Goal: Task Accomplishment & Management: Manage account settings

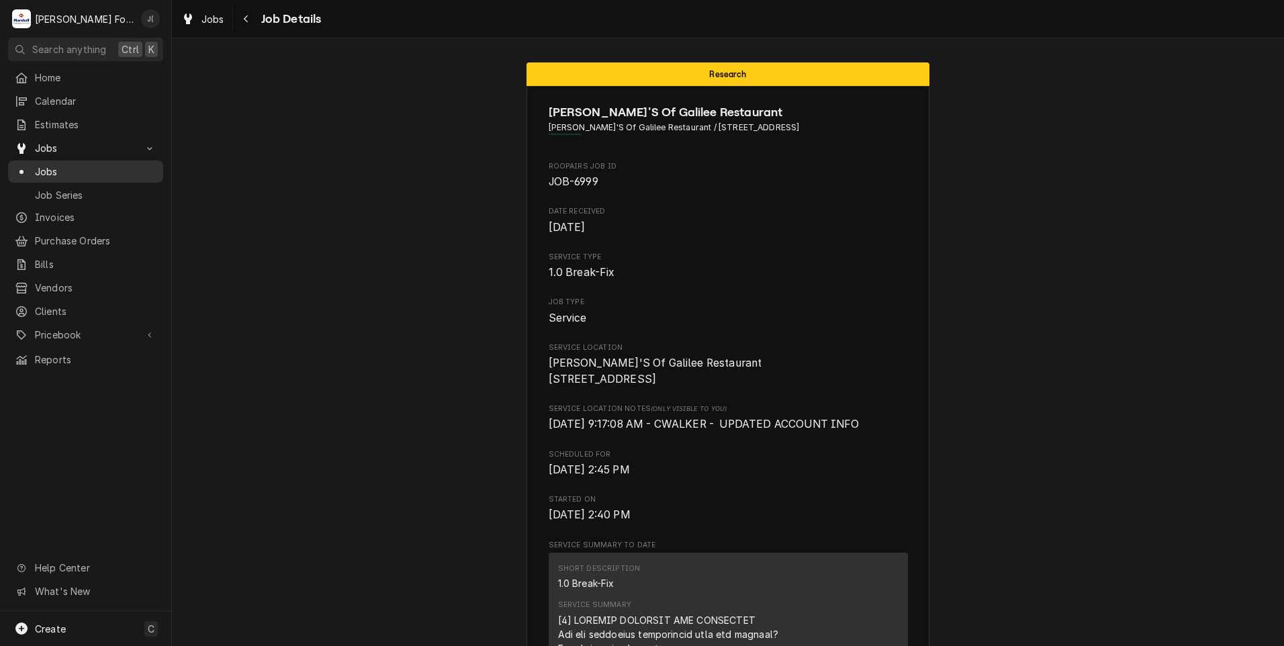
click at [67, 163] on div "Jobs" at bounding box center [86, 171] width 150 height 17
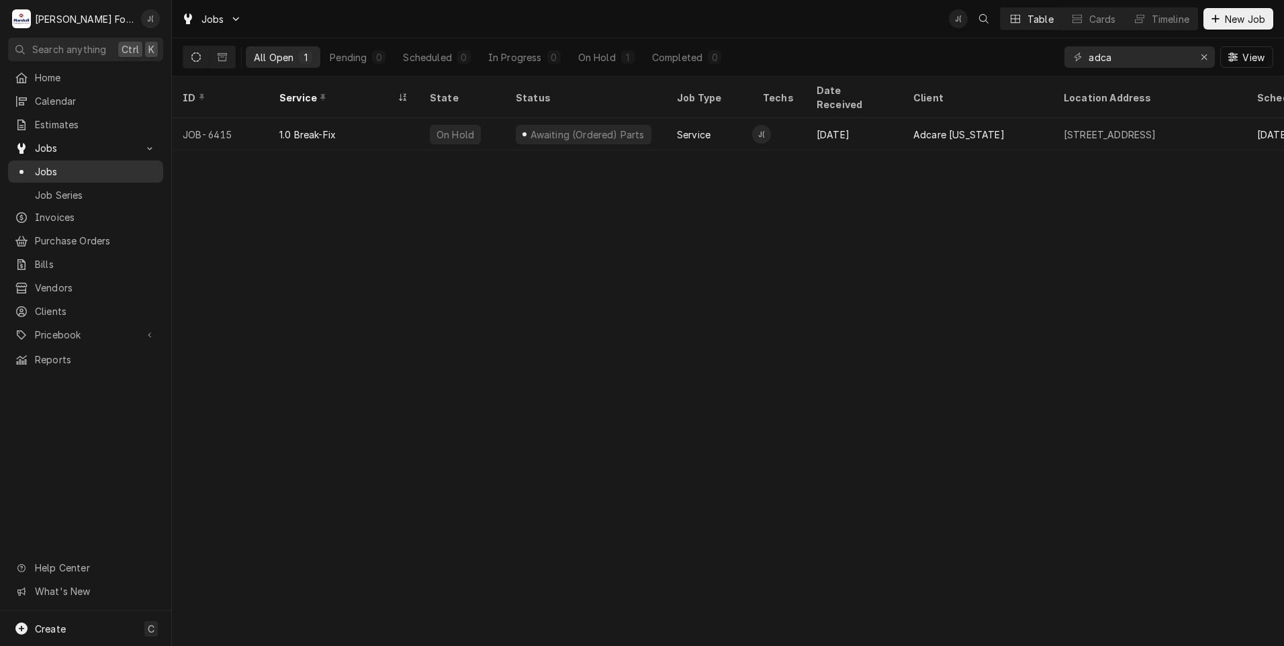
click at [93, 165] on span "Jobs" at bounding box center [96, 172] width 122 height 14
click at [64, 167] on span "Jobs" at bounding box center [96, 172] width 122 height 14
click at [1207, 54] on icon "Erase input" at bounding box center [1204, 56] width 5 height 5
click at [1175, 60] on input "Dynamic Content Wrapper" at bounding box center [1152, 56] width 126 height 21
drag, startPoint x: 1135, startPoint y: 58, endPoint x: 447, endPoint y: 24, distance: 688.8
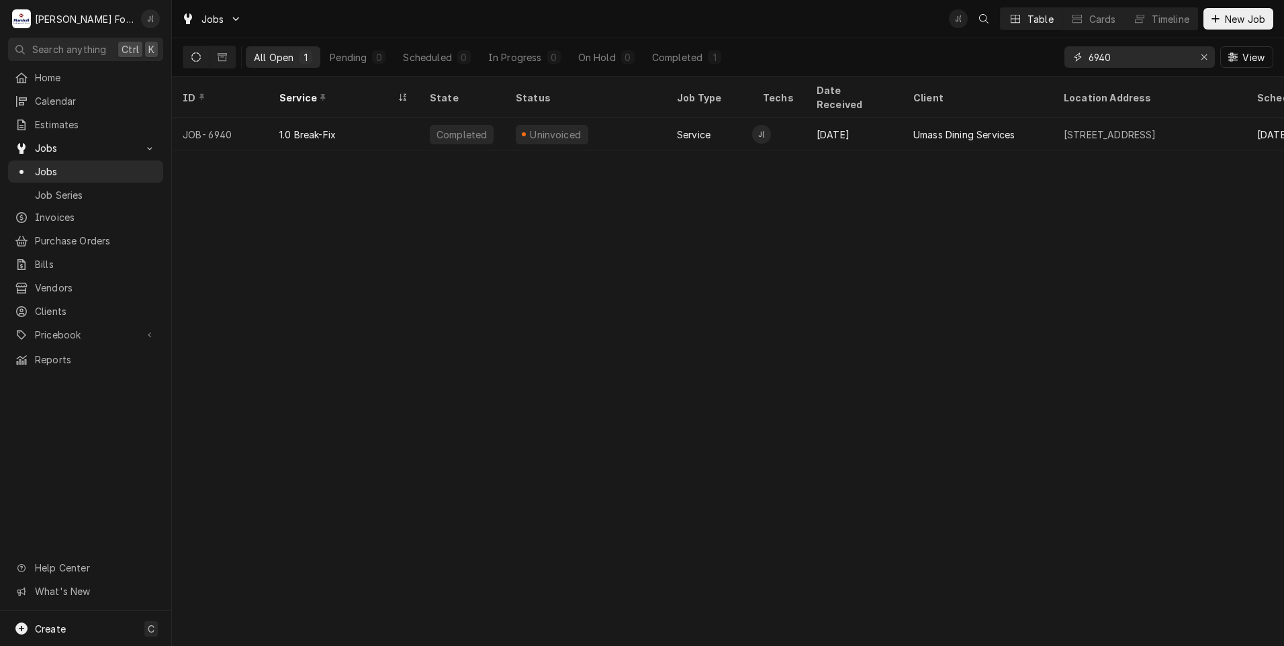
click at [471, 23] on div "Jobs J( Table Cards Timeline New Job All Open 1 Pending 0 Scheduled 0 In Progre…" at bounding box center [728, 38] width 1112 height 77
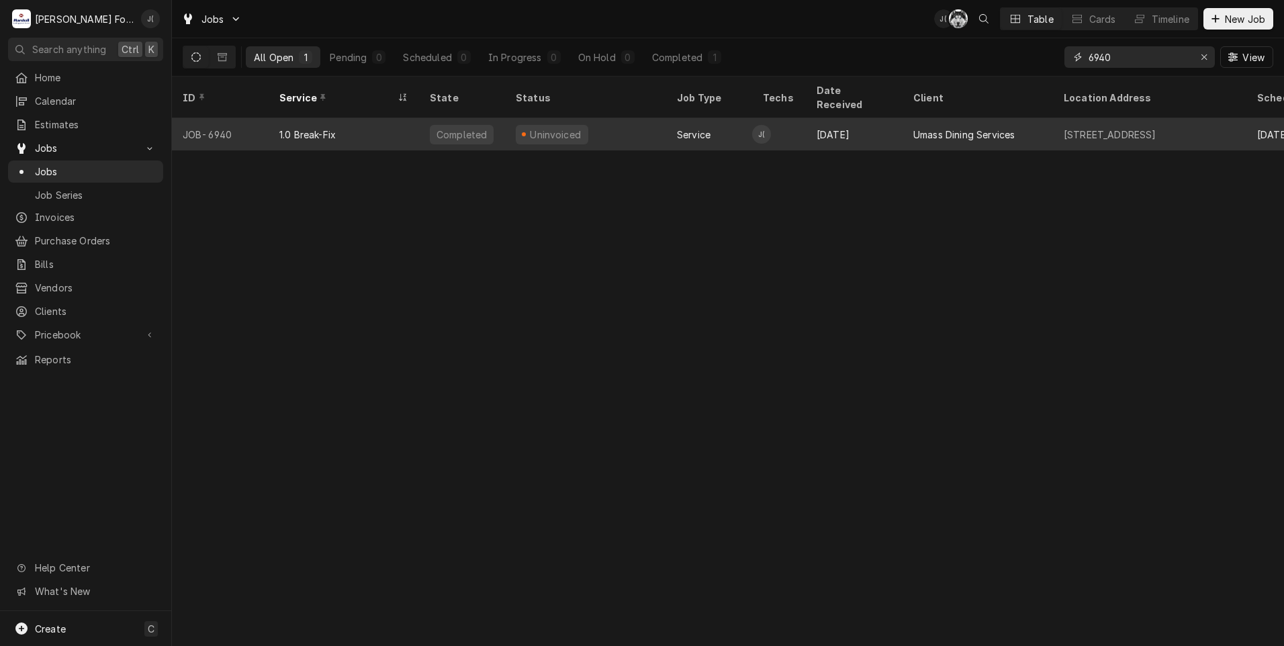
type input "6940"
click at [402, 123] on div "1.0 Break-Fix" at bounding box center [344, 134] width 150 height 32
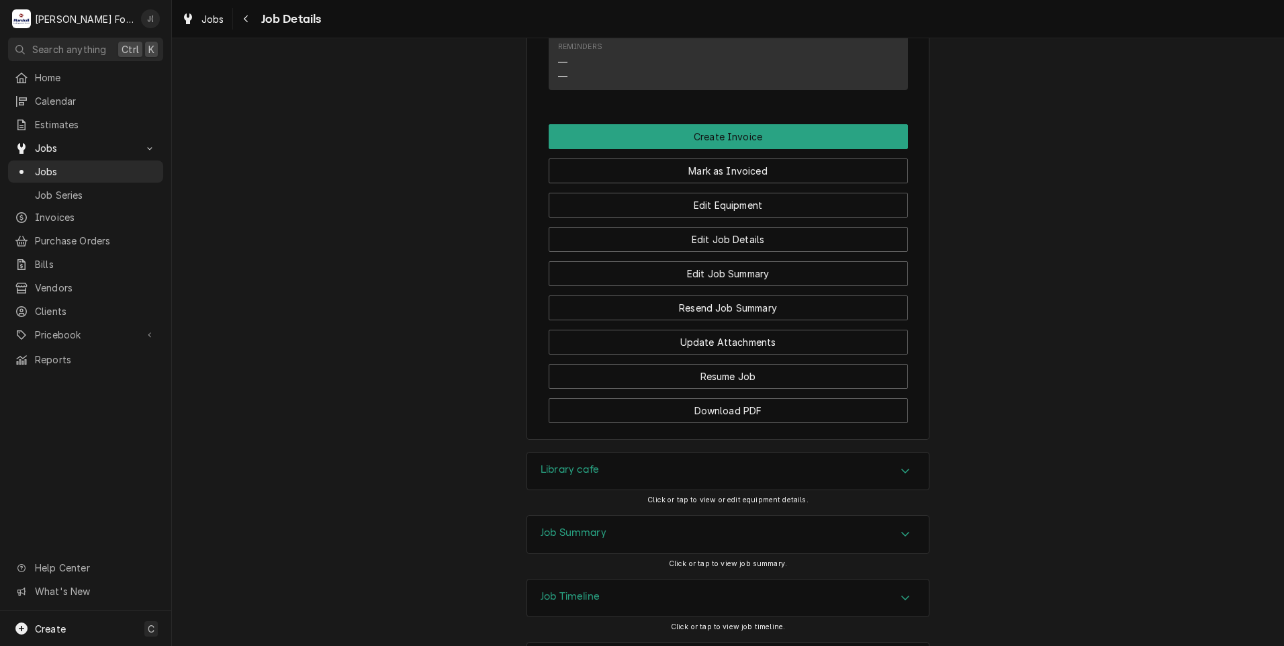
scroll to position [1572, 0]
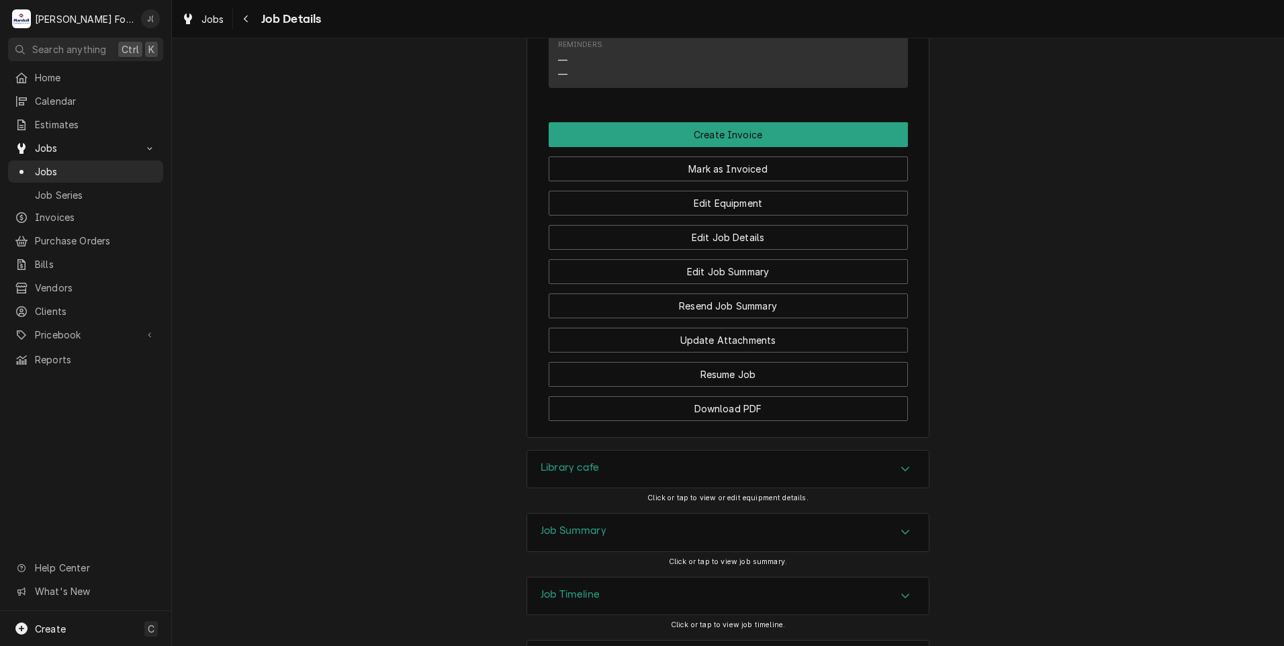
click at [590, 451] on div "Library cafe" at bounding box center [728, 470] width 402 height 38
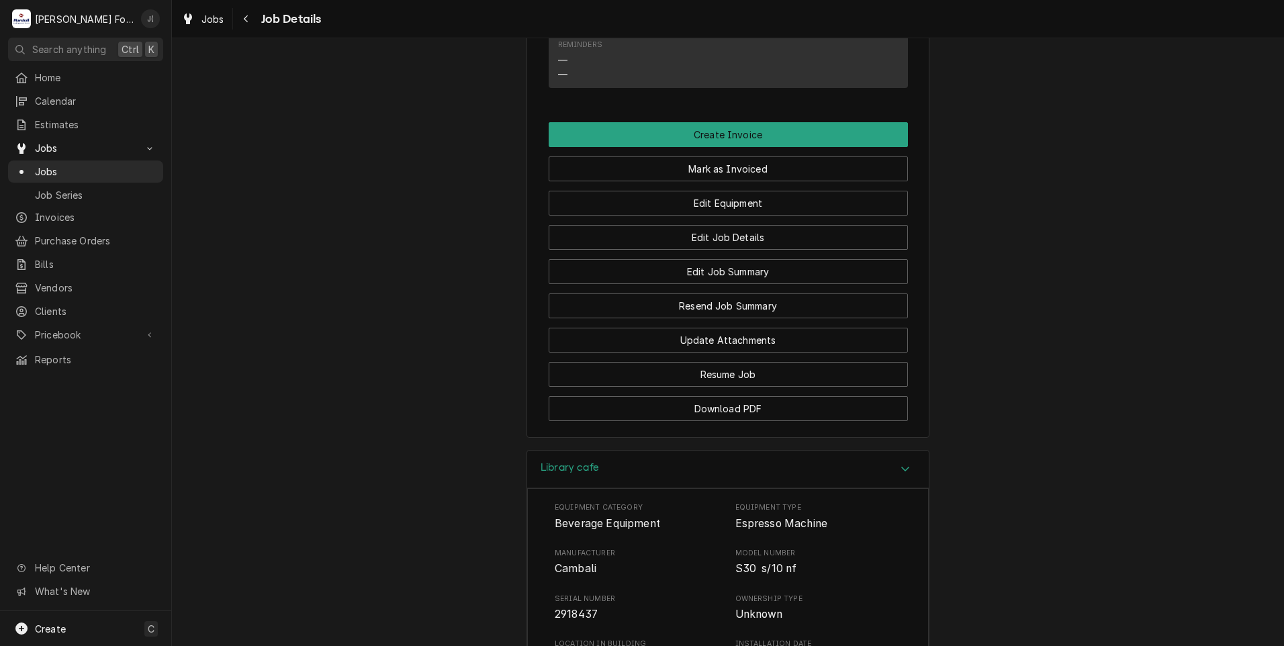
scroll to position [1974, 0]
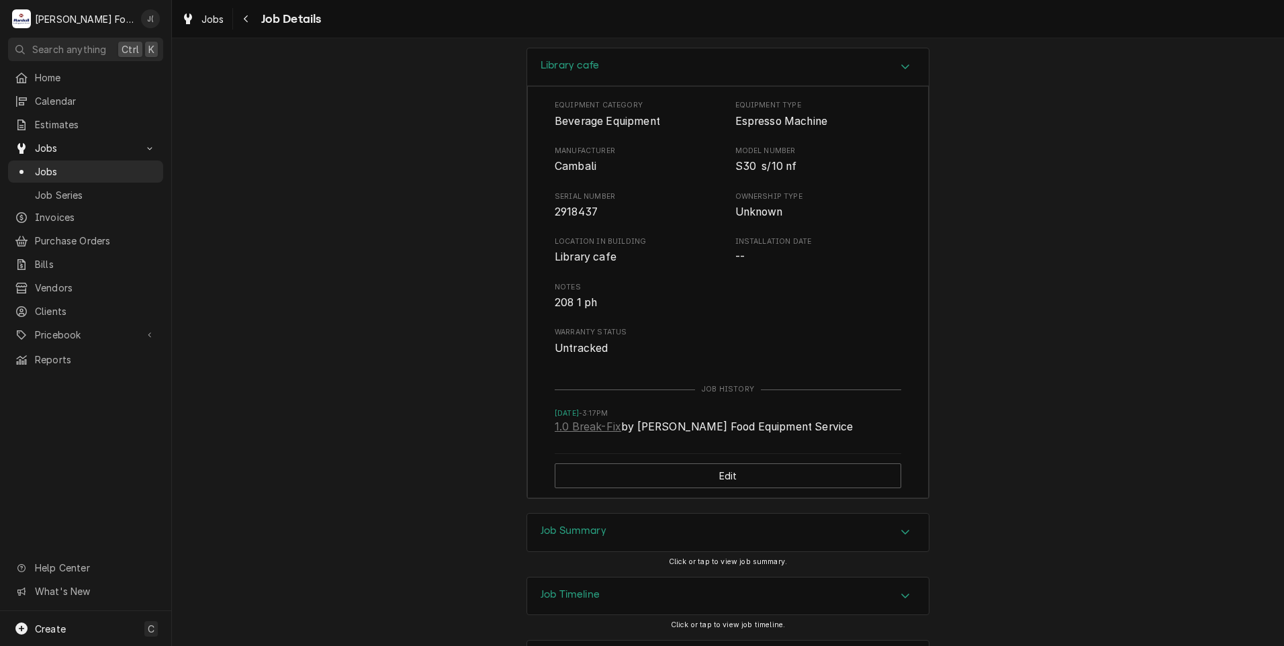
click at [582, 525] on h3 "Job Summary" at bounding box center [574, 531] width 66 height 13
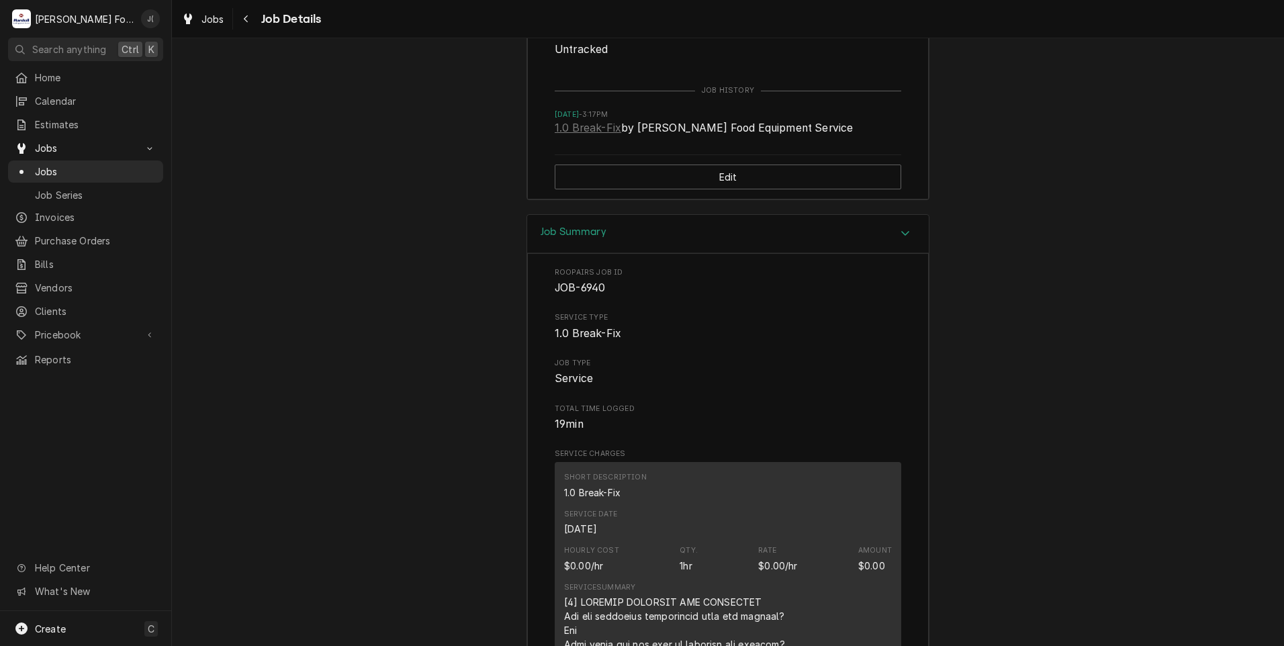
scroll to position [2017, 0]
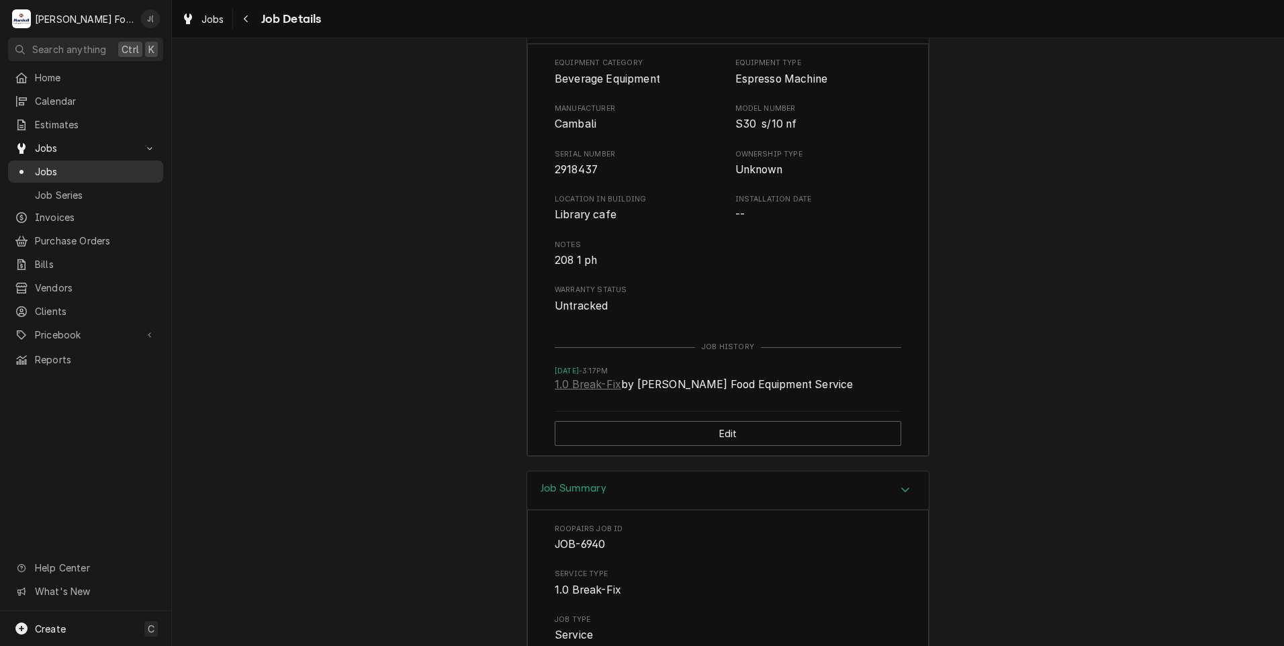
click at [112, 165] on span "Jobs" at bounding box center [96, 172] width 122 height 14
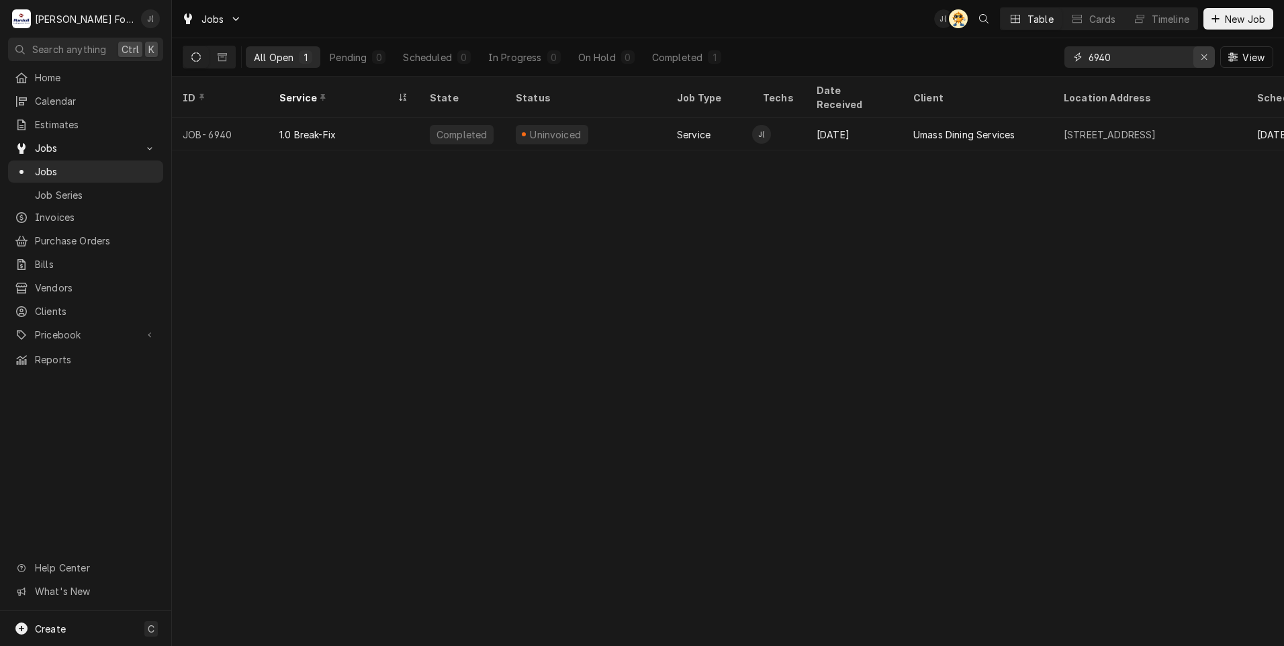
click at [1204, 59] on icon "Erase input" at bounding box center [1204, 56] width 5 height 5
click at [1187, 59] on input "Dynamic Content Wrapper" at bounding box center [1152, 56] width 126 height 21
type input "6954"
click at [1207, 60] on icon "Erase input" at bounding box center [1204, 56] width 7 height 9
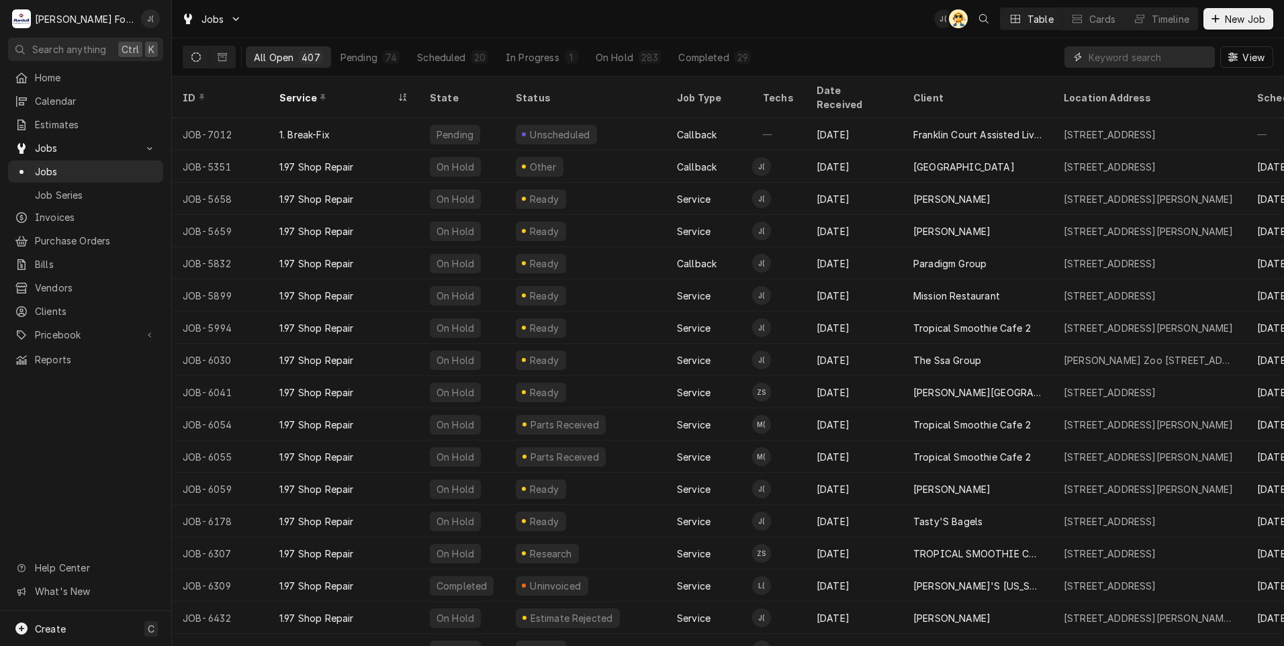
click at [1170, 62] on input "Dynamic Content Wrapper" at bounding box center [1149, 56] width 120 height 21
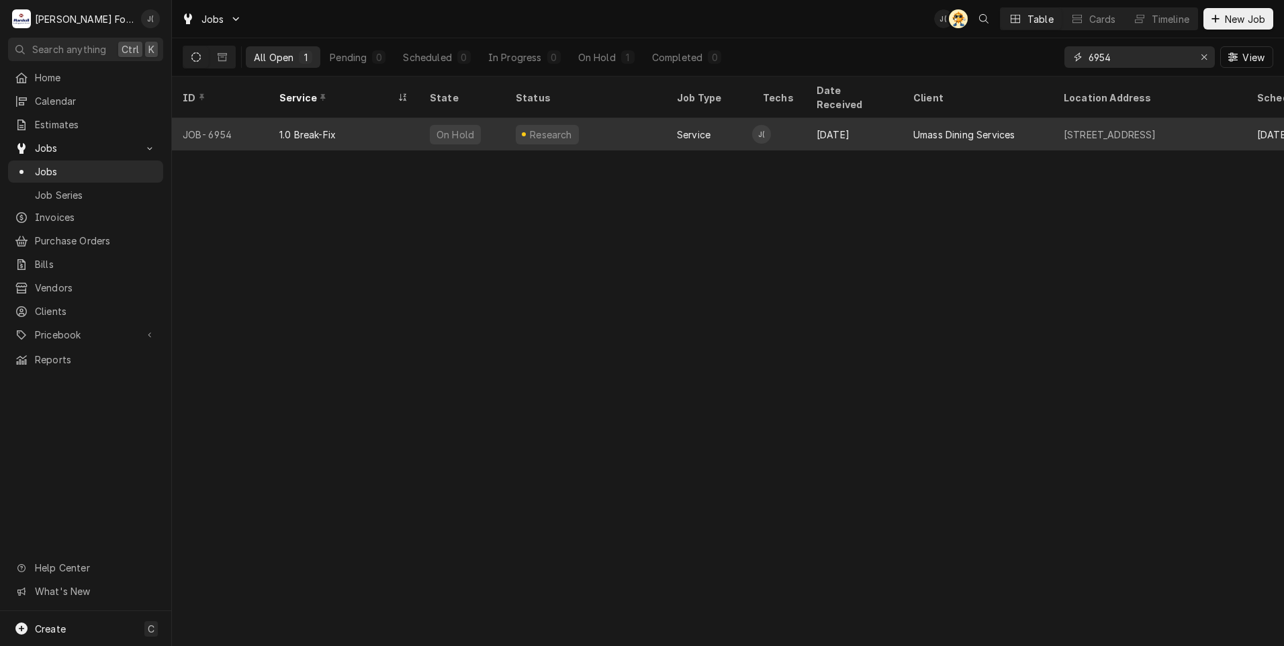
type input "6954"
click at [547, 126] on div "Research" at bounding box center [547, 134] width 63 height 19
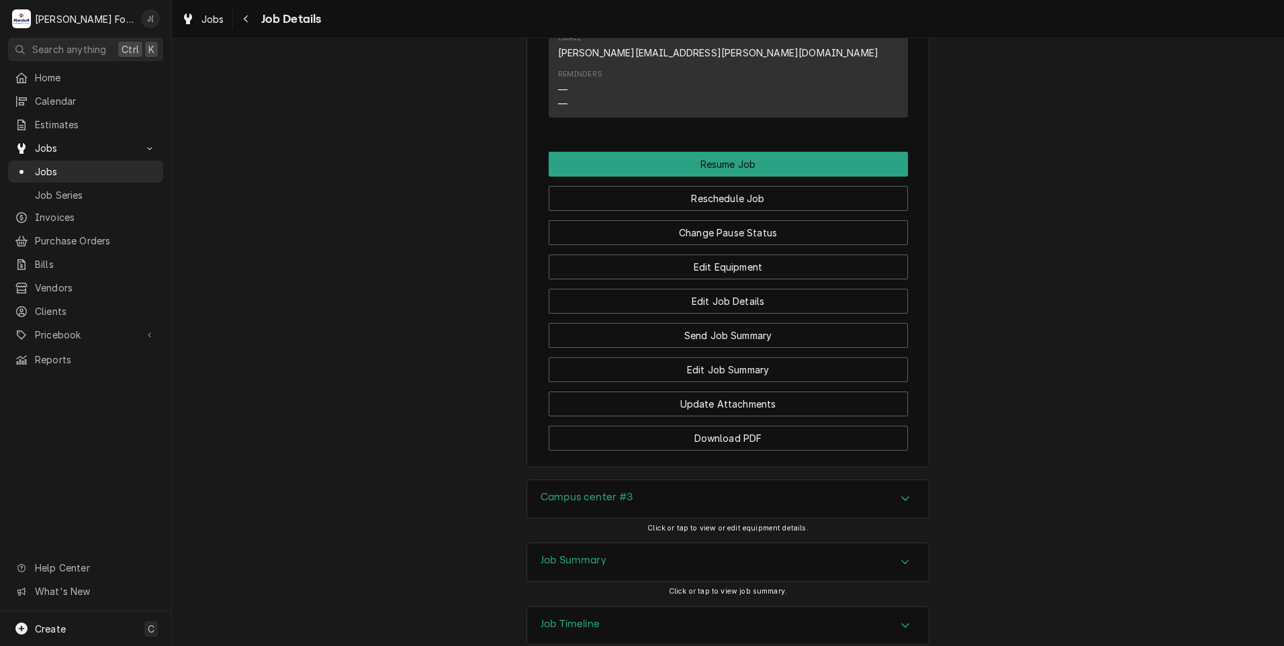
scroll to position [1825, 0]
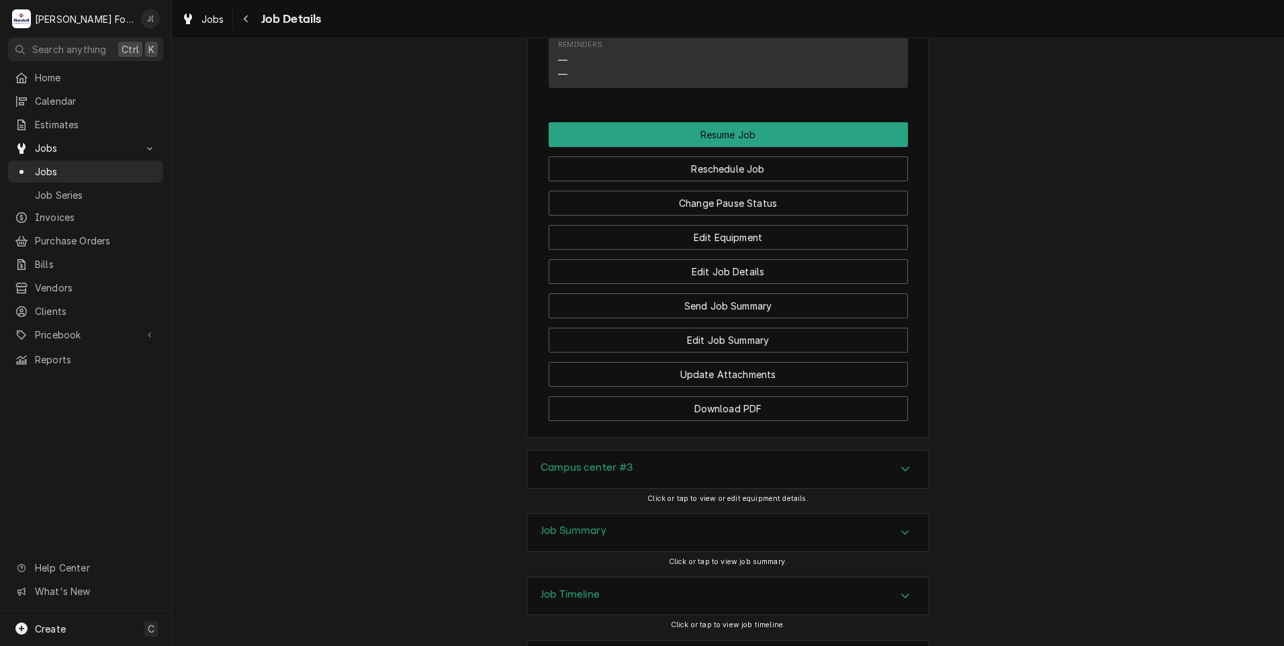
click at [586, 462] on h3 "Campus center #3" at bounding box center [587, 468] width 93 height 13
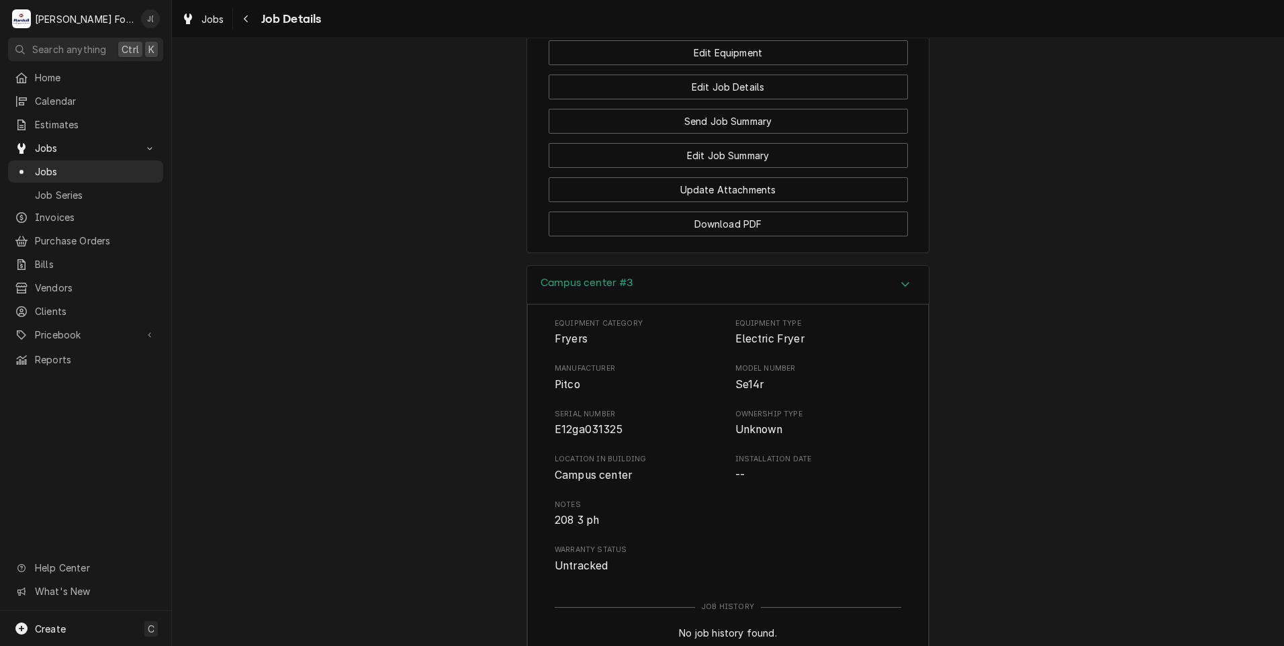
scroll to position [2210, 0]
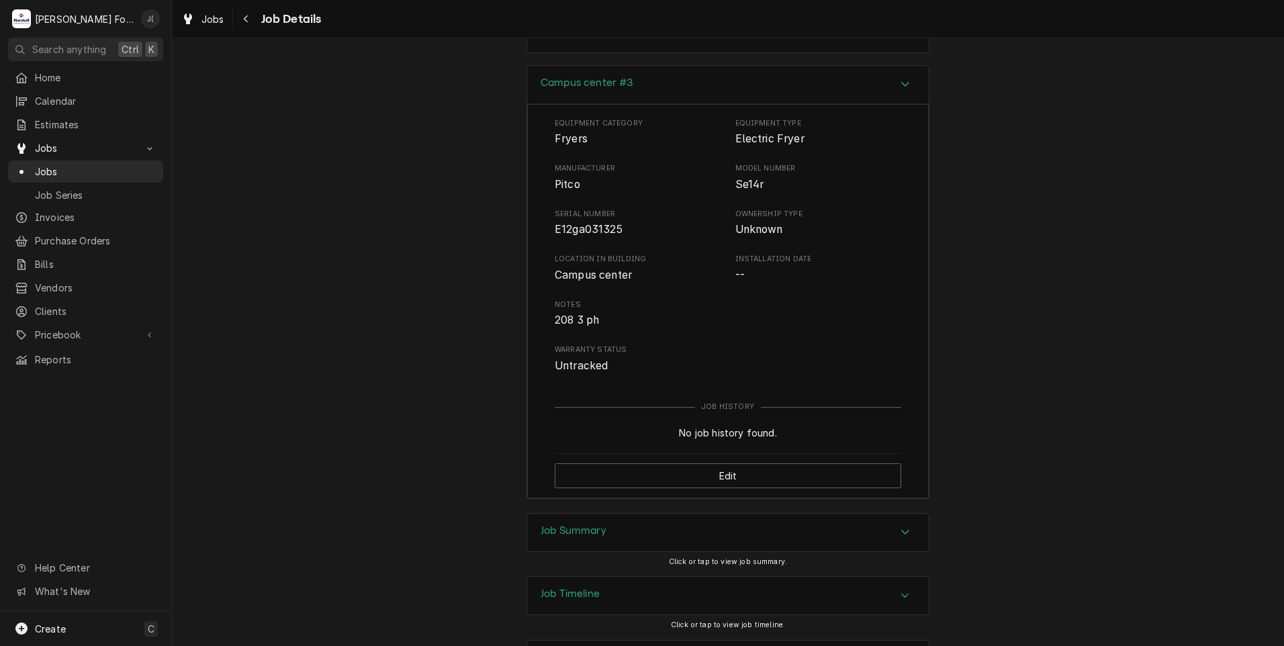
click at [554, 514] on div "Job Summary" at bounding box center [728, 533] width 402 height 38
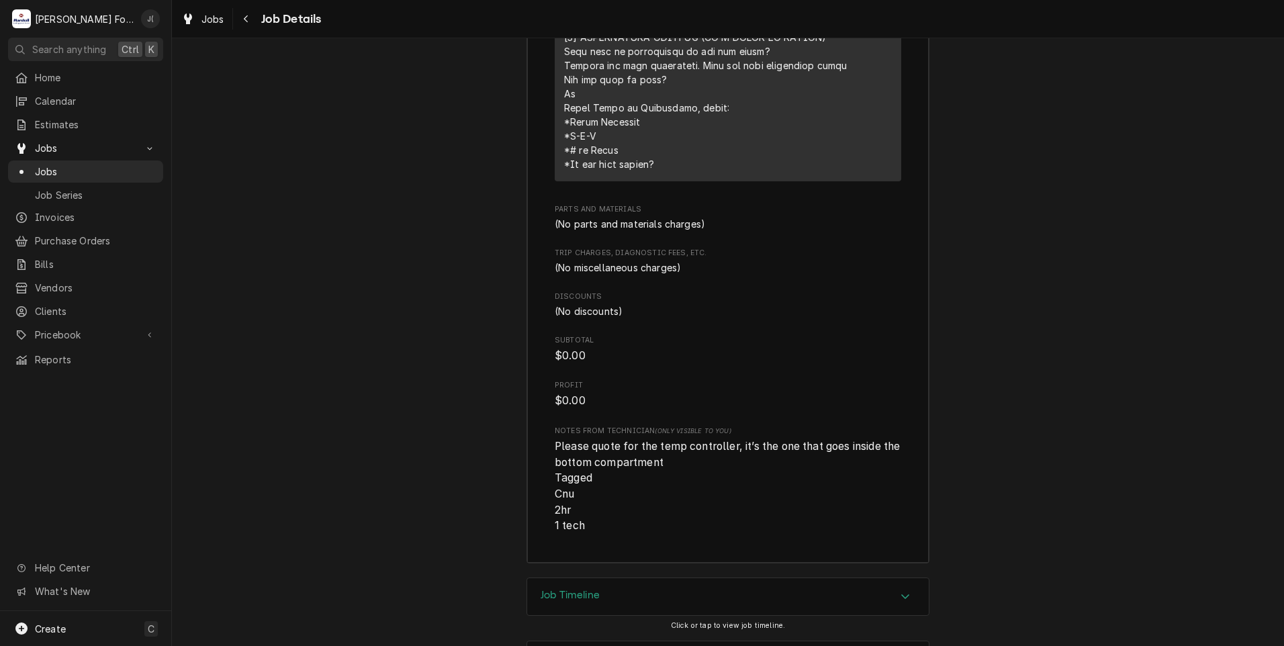
scroll to position [3272, 0]
click at [73, 328] on span "Pricebook" at bounding box center [85, 335] width 101 height 14
click at [84, 375] on span "Parts & Materials" at bounding box center [96, 382] width 122 height 14
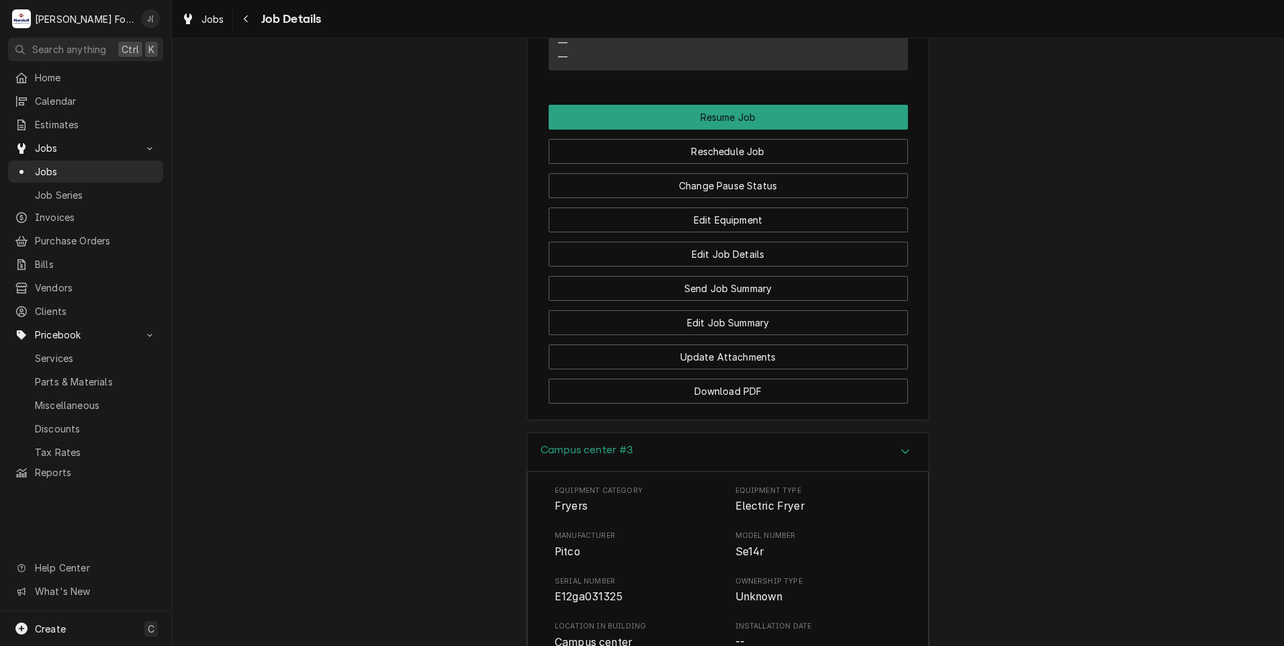
scroll to position [1727, 0]
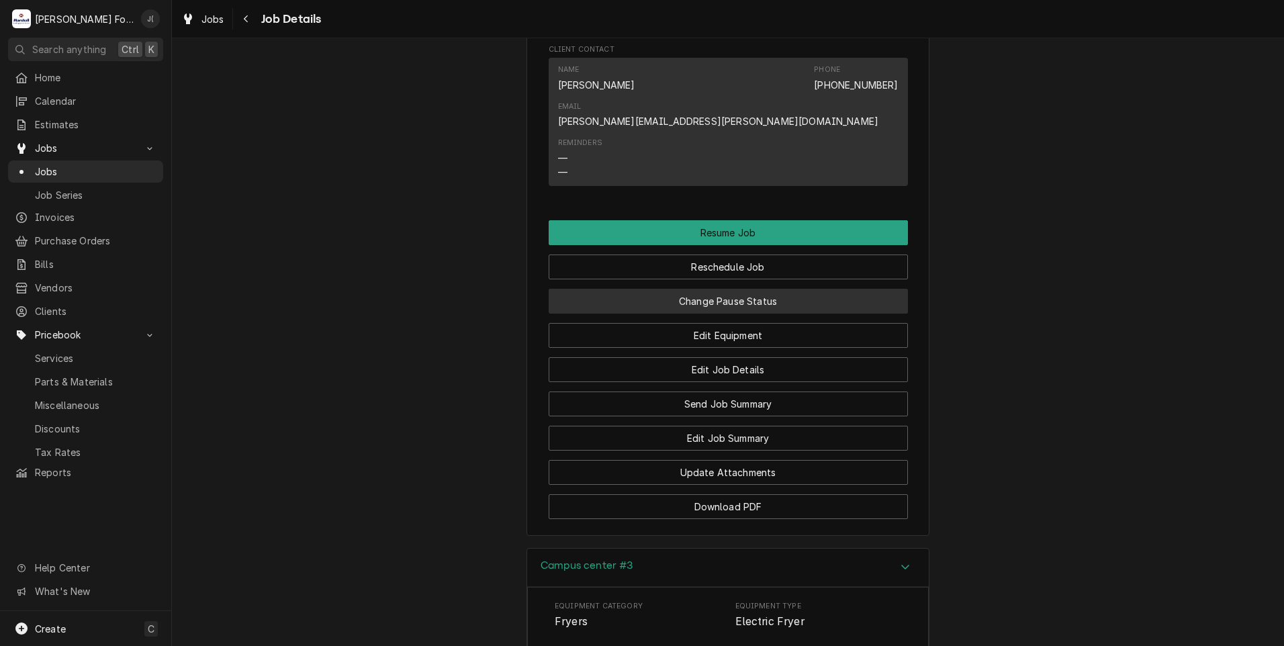
click at [678, 289] on button "Change Pause Status" at bounding box center [728, 301] width 359 height 25
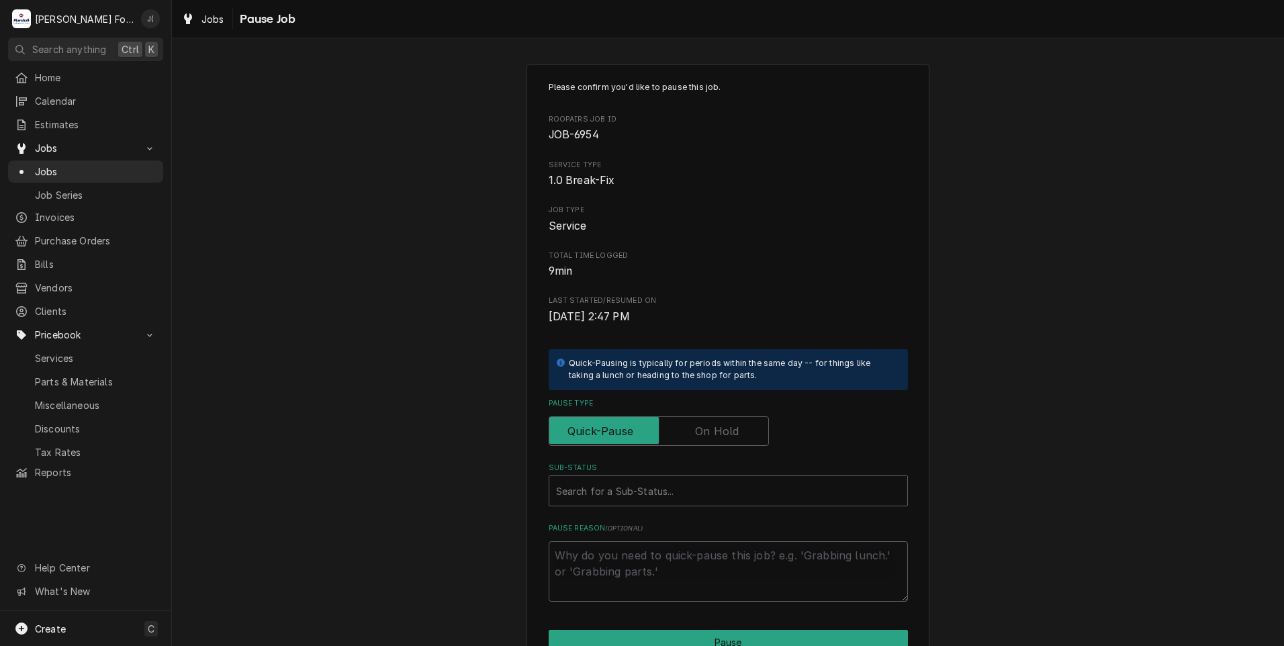
click at [695, 439] on label "Pause Type" at bounding box center [659, 432] width 220 height 30
click at [695, 439] on input "Pause Type" at bounding box center [659, 432] width 208 height 30
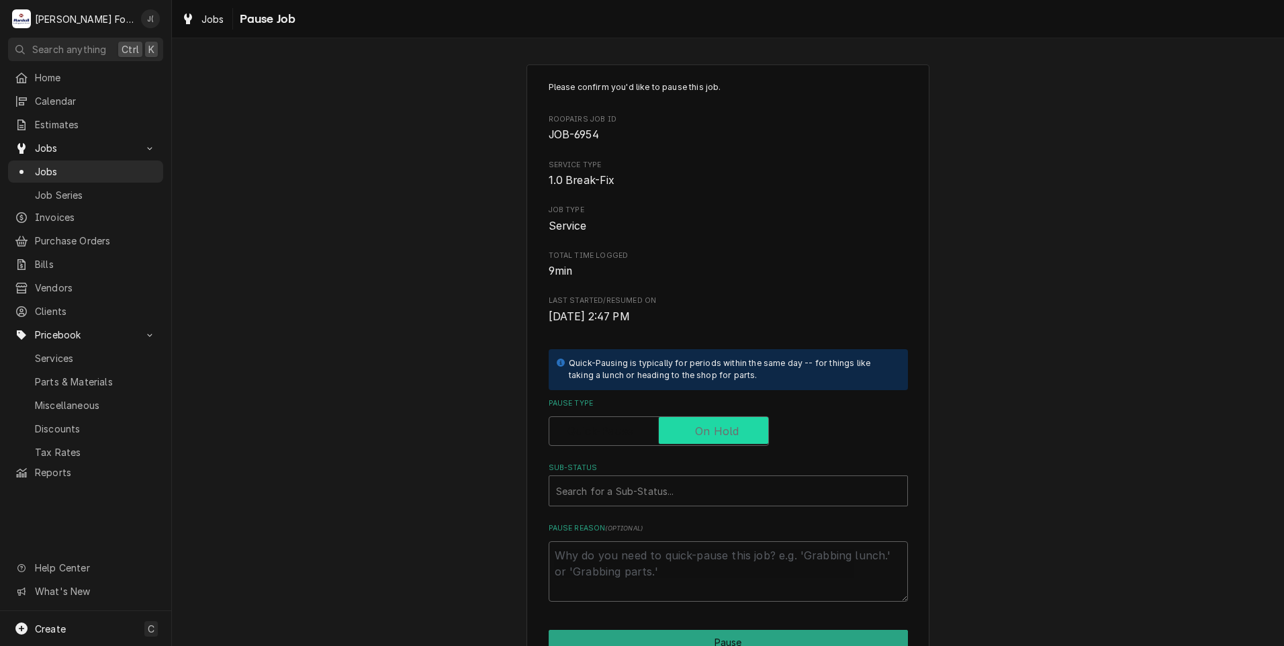
checkbox input "true"
click at [661, 486] on div "Sub-Status" at bounding box center [728, 491] width 345 height 24
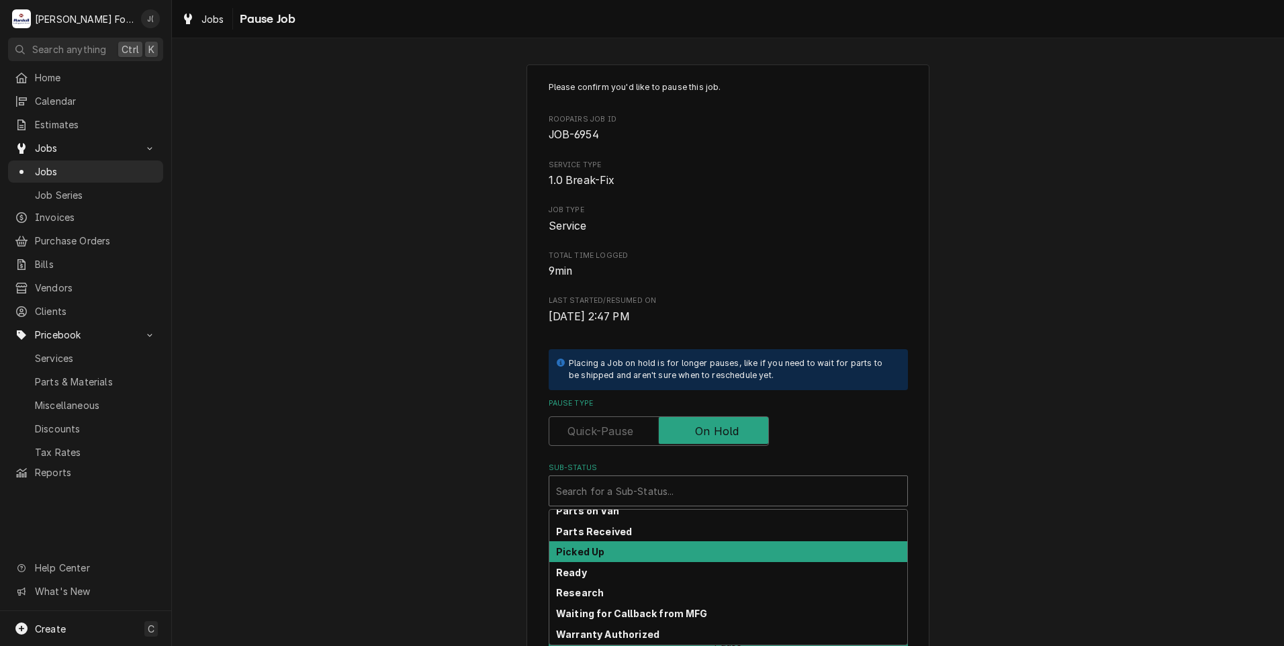
scroll to position [81, 0]
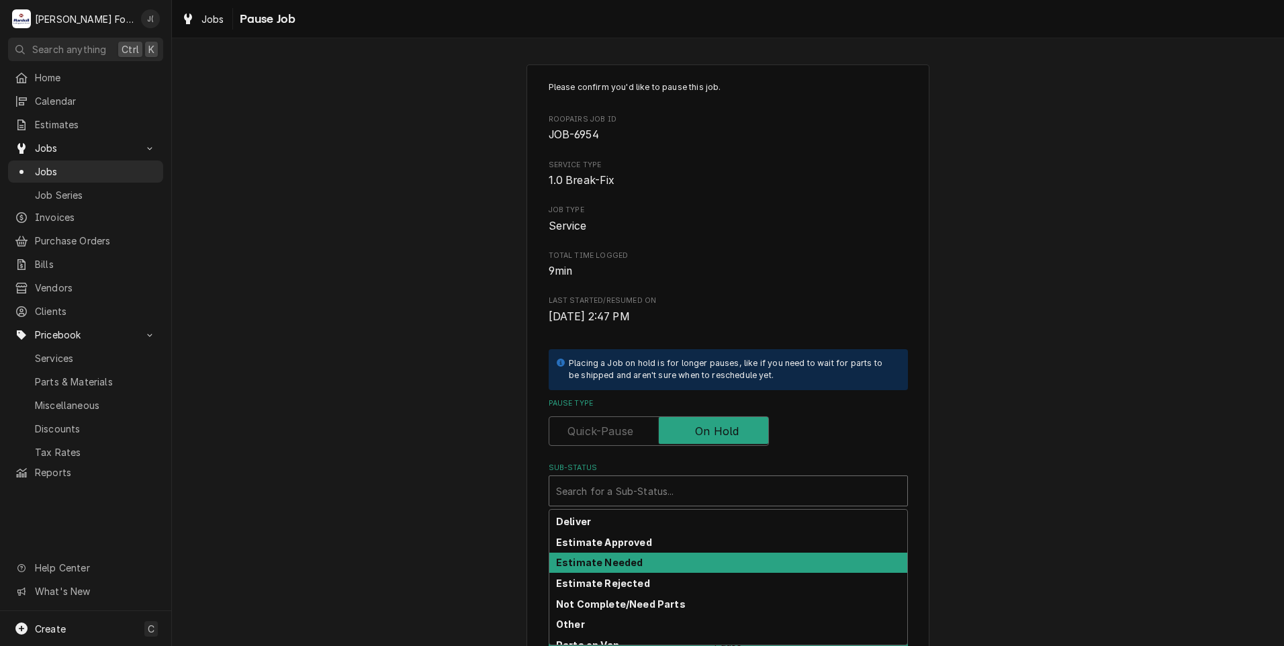
click at [644, 566] on div "Estimate Needed" at bounding box center [729, 563] width 358 height 21
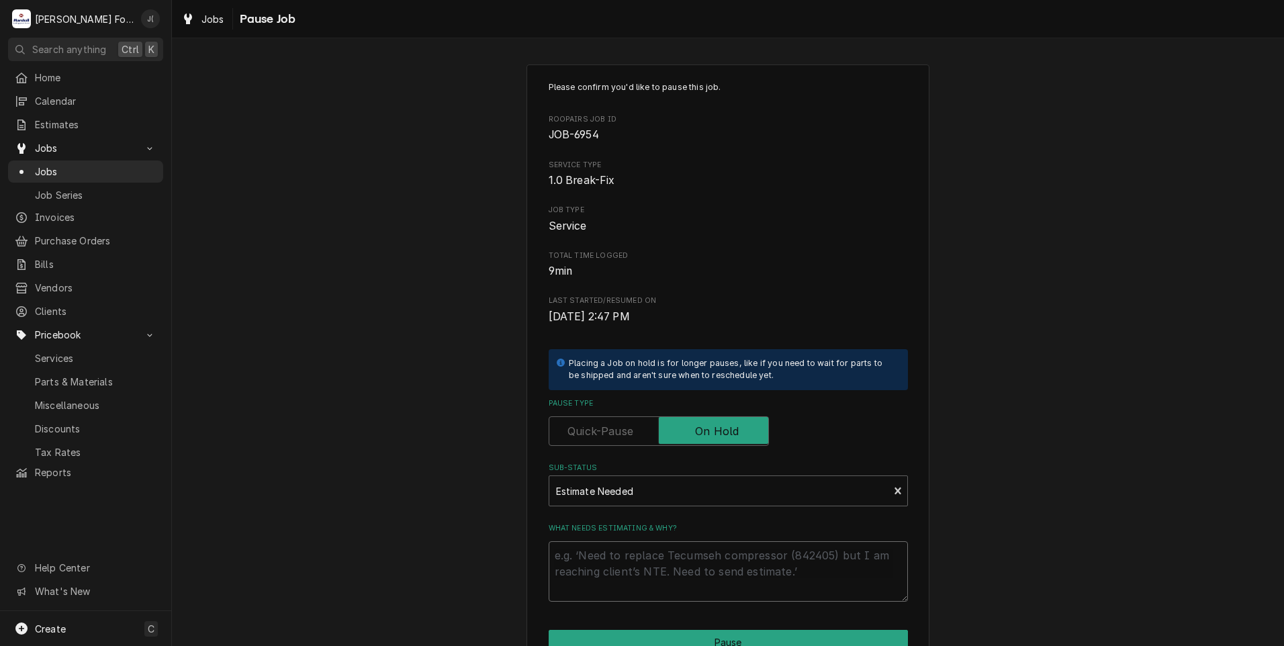
click at [636, 582] on textarea "What needs estimating & why?" at bounding box center [728, 571] width 359 height 60
type textarea "x"
type textarea "p"
type textarea "x"
type textarea "pr"
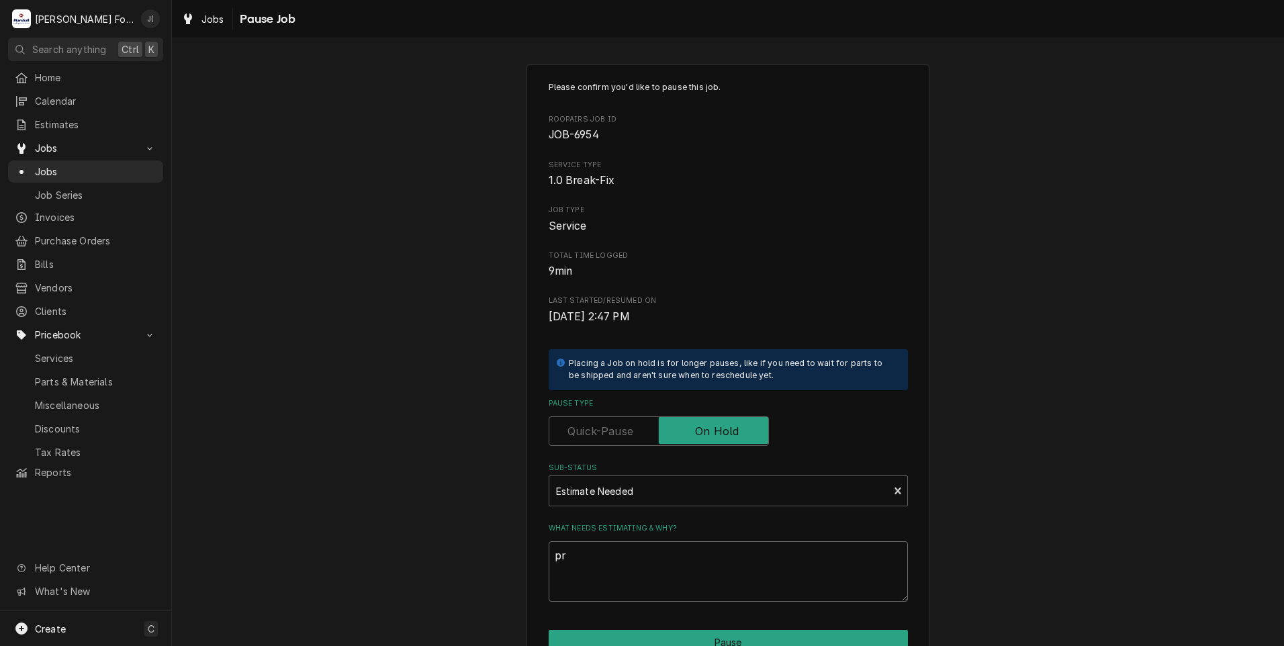
type textarea "x"
type textarea "pri"
type textarea "x"
type textarea "pric"
type textarea "x"
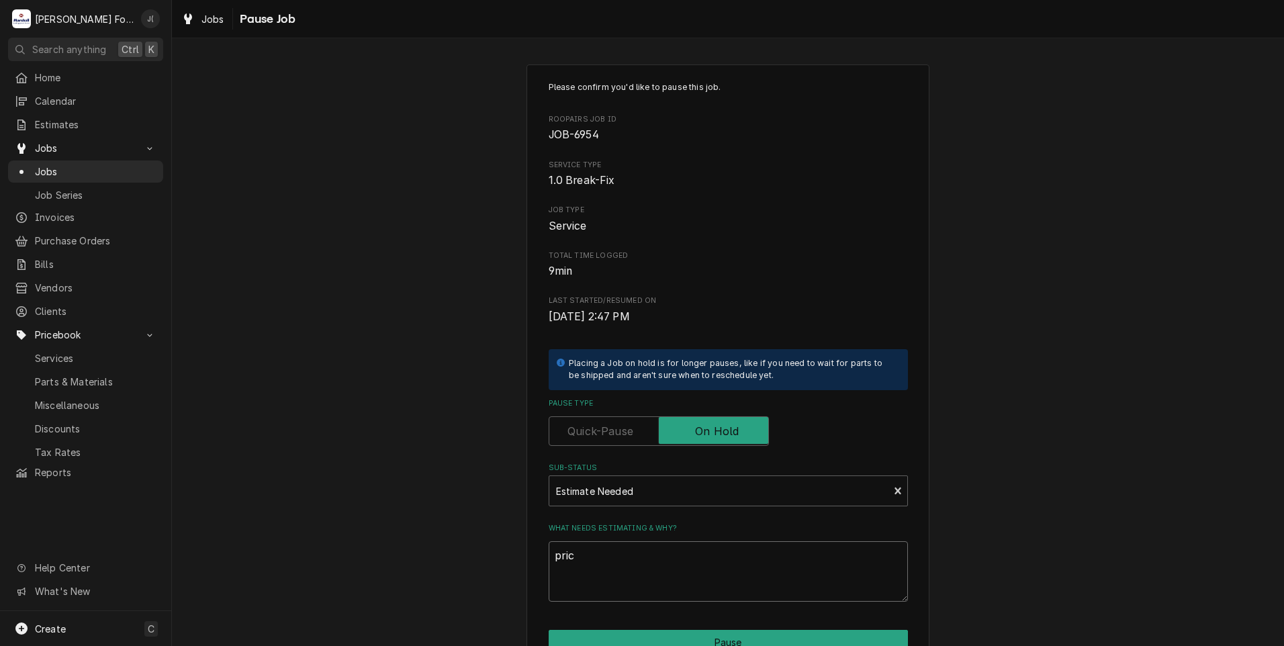
type textarea "price"
type textarea "x"
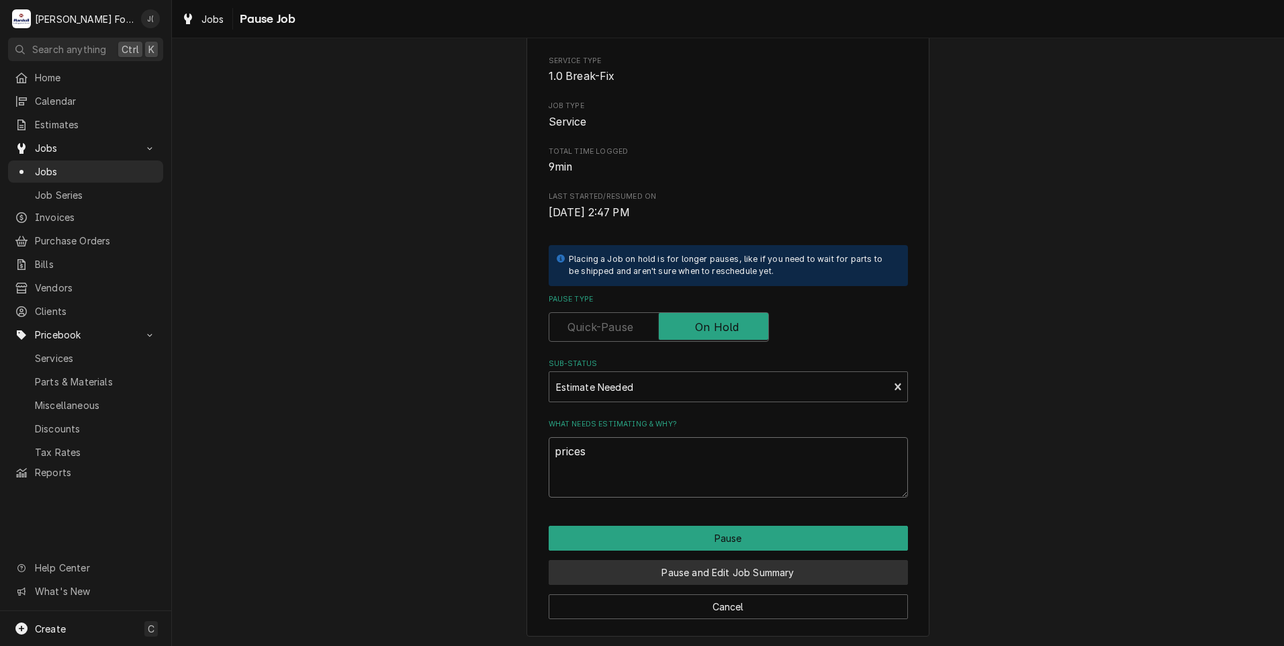
scroll to position [106, 0]
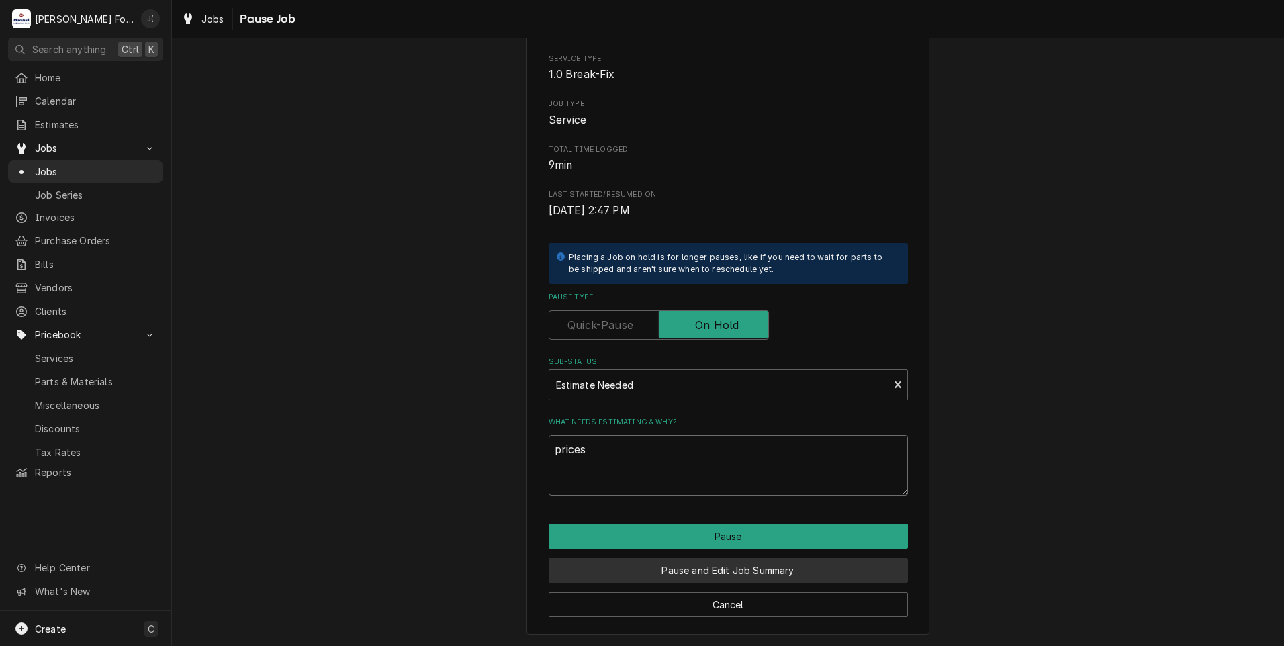
type textarea "prices"
click at [763, 574] on button "Pause and Edit Job Summary" at bounding box center [728, 570] width 359 height 25
type textarea "x"
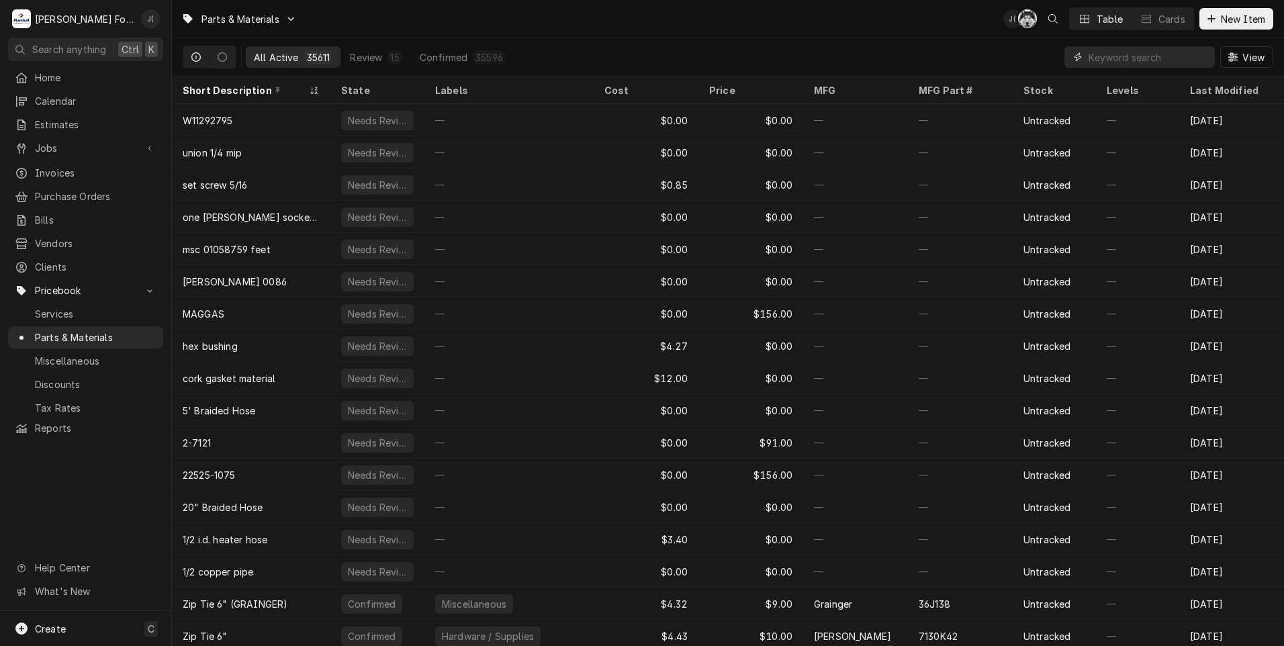
click at [1119, 62] on input "Dynamic Content Wrapper" at bounding box center [1149, 56] width 120 height 21
click at [1130, 58] on input "Dynamic Content Wrapper" at bounding box center [1149, 56] width 120 height 21
click at [1109, 60] on input "Dynamic Content Wrapper" at bounding box center [1149, 56] width 120 height 21
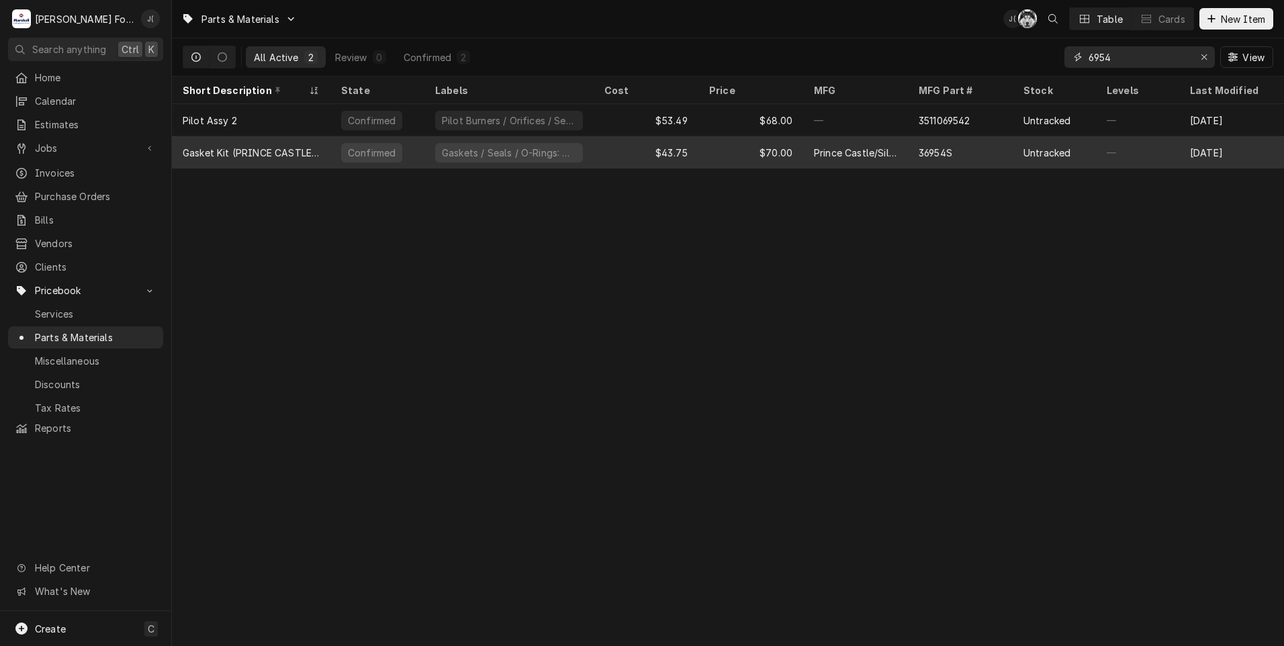
drag, startPoint x: 1133, startPoint y: 58, endPoint x: 463, endPoint y: 143, distance: 675.2
click at [539, 122] on div "Parts & Materials J( C( Table Cards New Item All Active 2 Review 0 Confirmed 2 …" at bounding box center [728, 323] width 1112 height 646
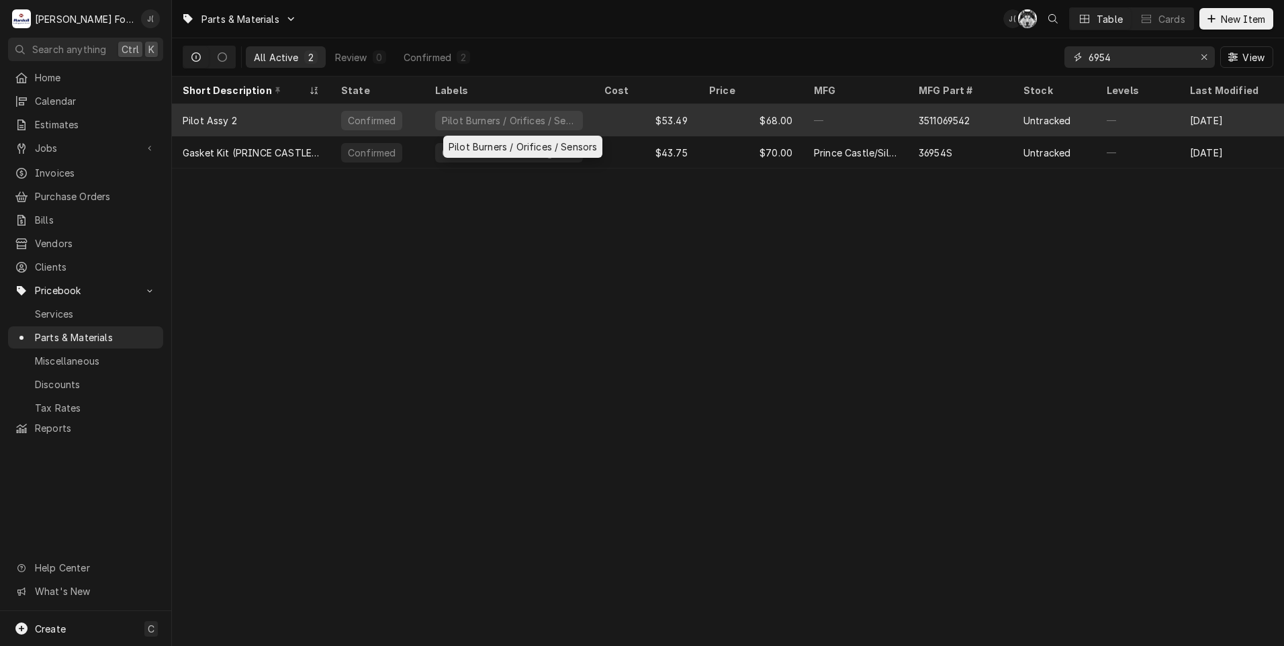
type input "b"
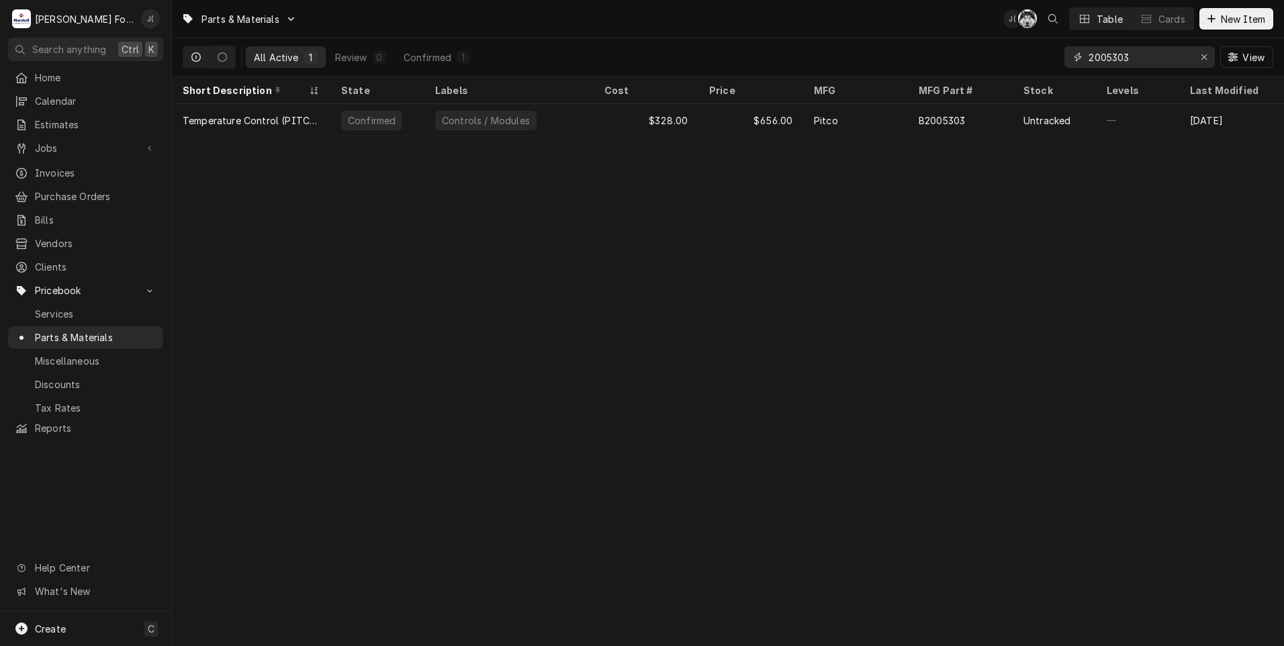
type input "2005303"
click at [500, 124] on div "Controls / Modules" at bounding box center [485, 120] width 101 height 19
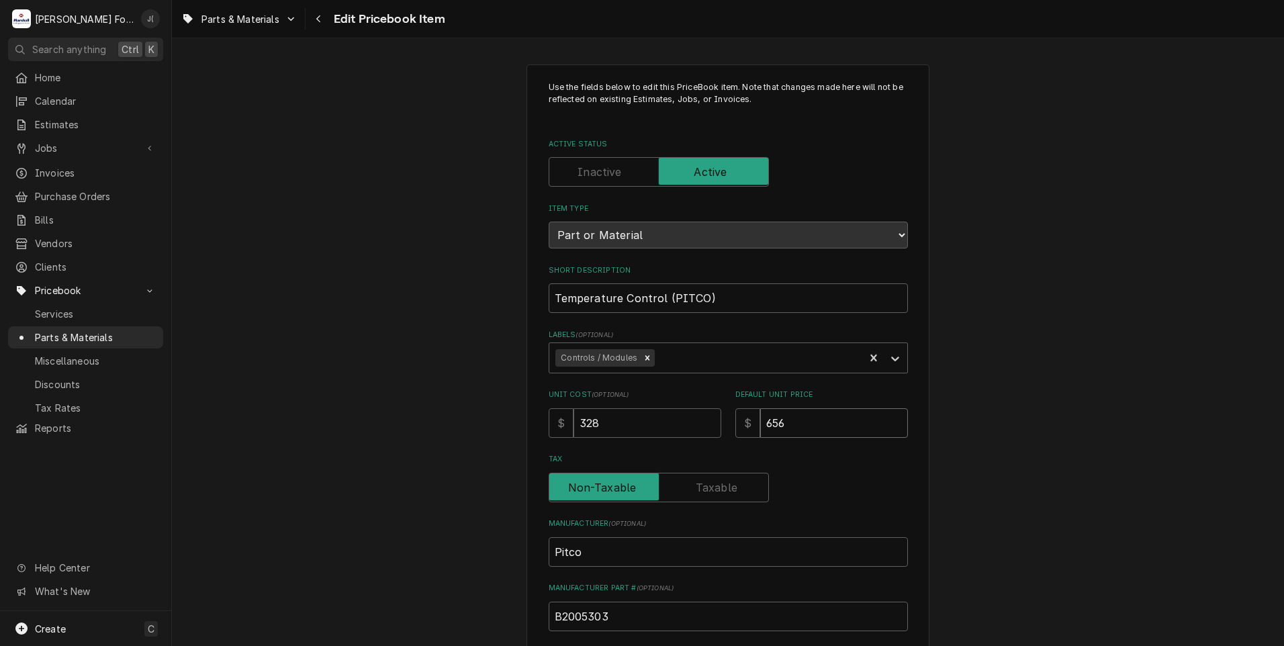
drag, startPoint x: 814, startPoint y: 420, endPoint x: 515, endPoint y: 383, distance: 301.9
click at [527, 386] on div "Use the fields below to edit this PriceBook item. Note that changes made here w…" at bounding box center [728, 525] width 403 height 923
type textarea "x"
type input "1"
type textarea "x"
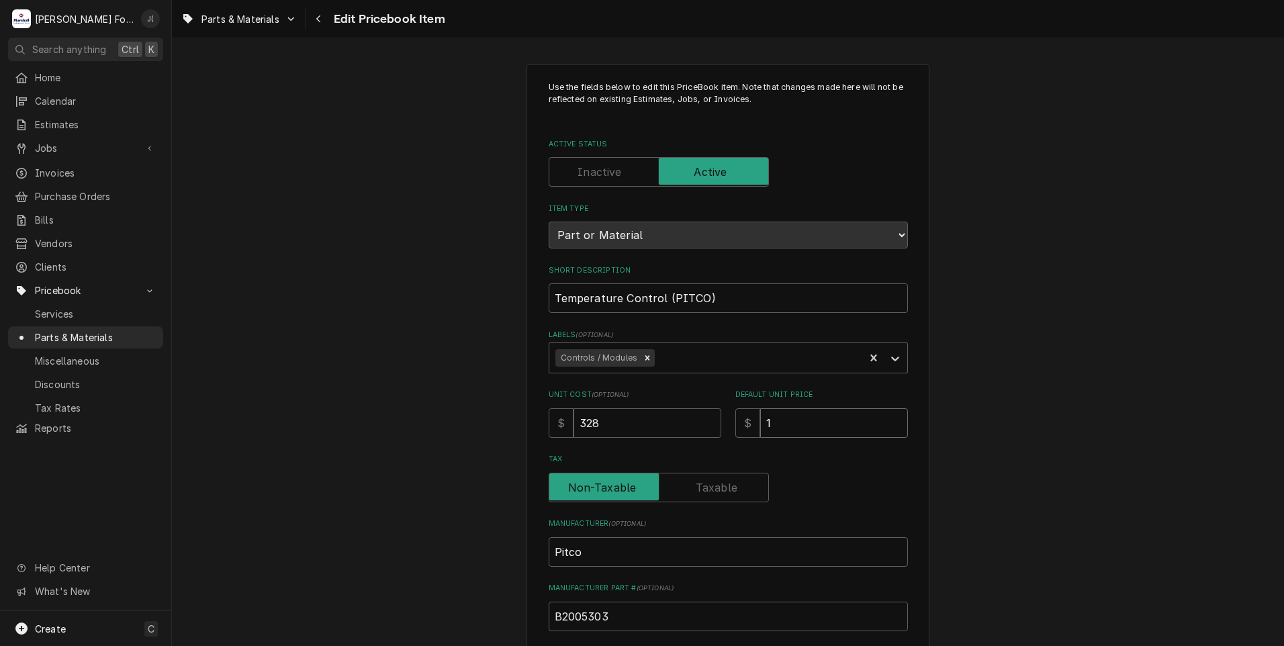
type input "14"
type textarea "x"
type input "140"
type textarea "x"
type input "1406"
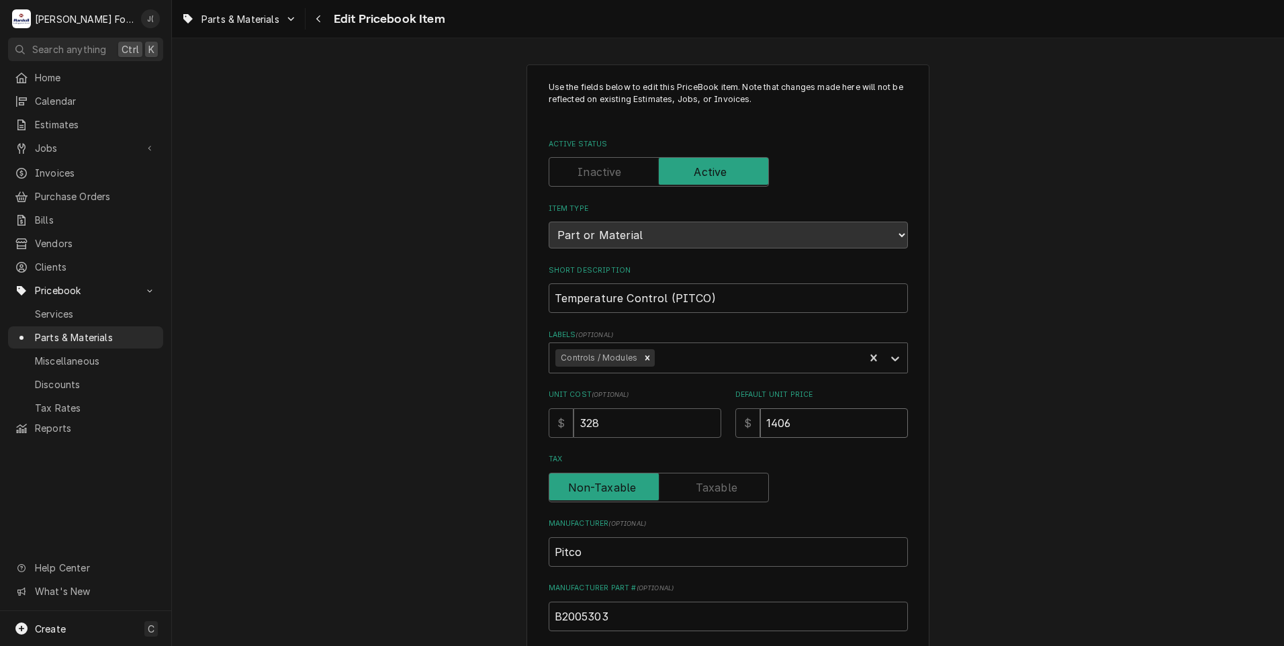
type textarea "x"
type input "1406.0"
type textarea "x"
type input "1406.00"
drag, startPoint x: 638, startPoint y: 424, endPoint x: 299, endPoint y: 416, distance: 339.3
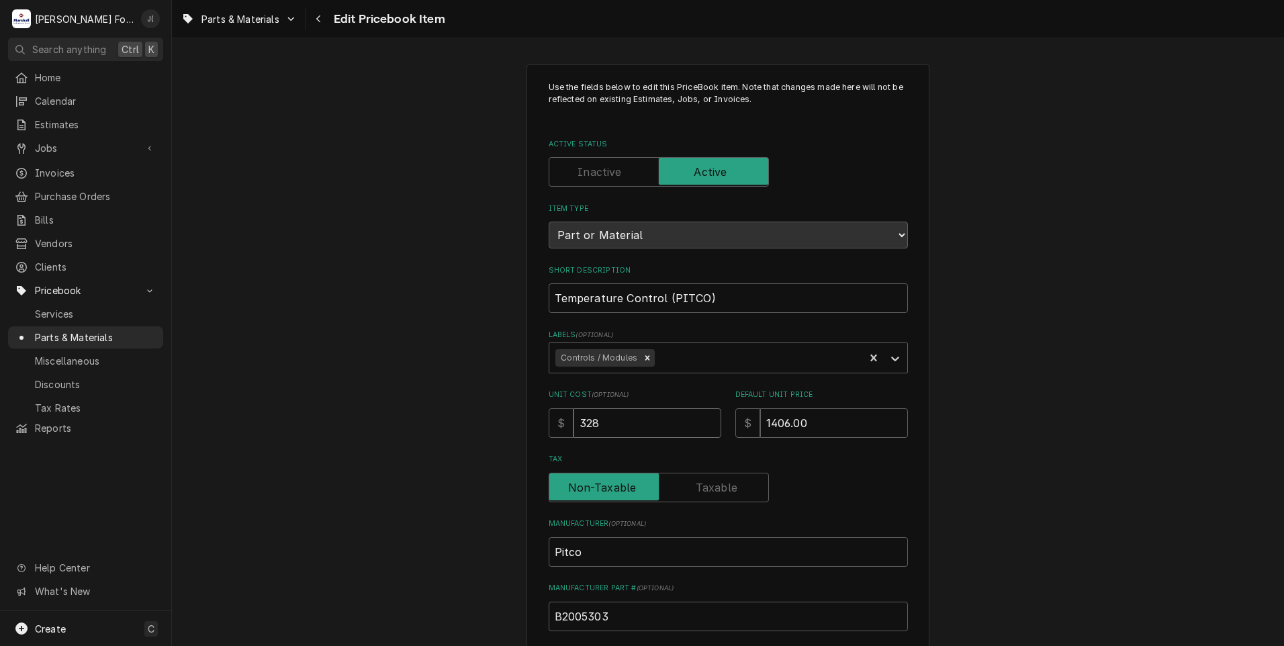
click at [316, 416] on div "Use the fields below to edit this PriceBook item. Note that changes made here w…" at bounding box center [728, 525] width 1112 height 947
type textarea "x"
type input "7"
type textarea "x"
type input "70"
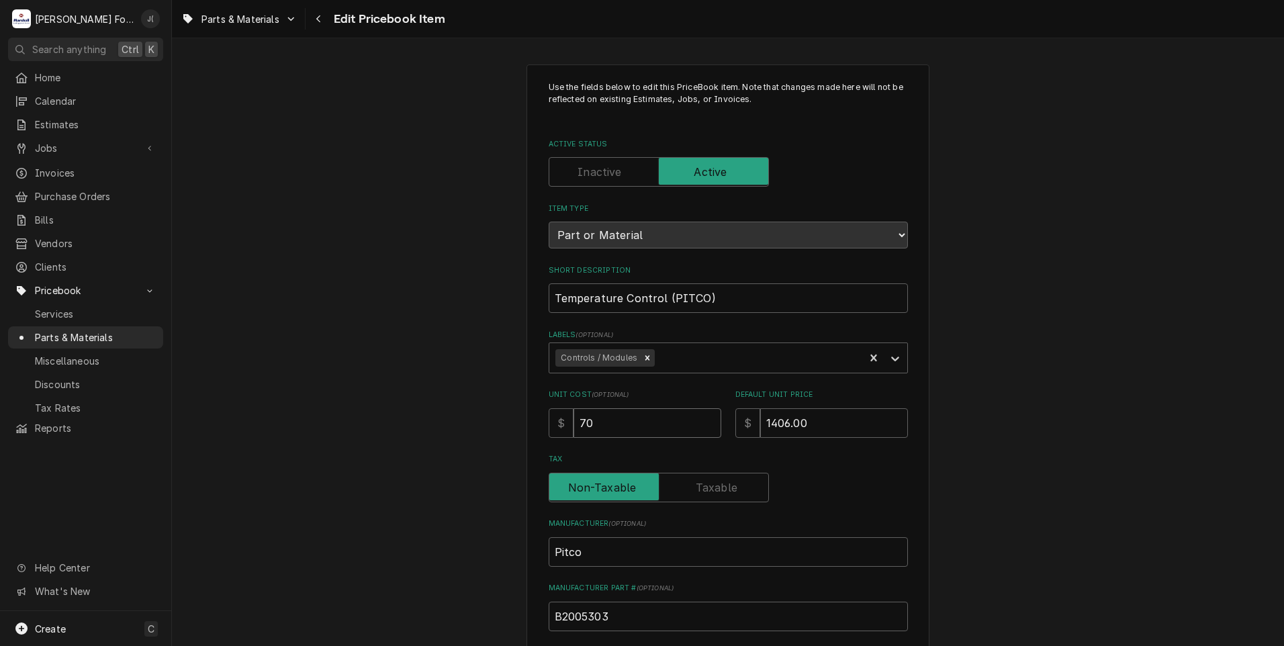
type textarea "x"
type input "703"
type textarea "x"
type input "703.0"
type textarea "x"
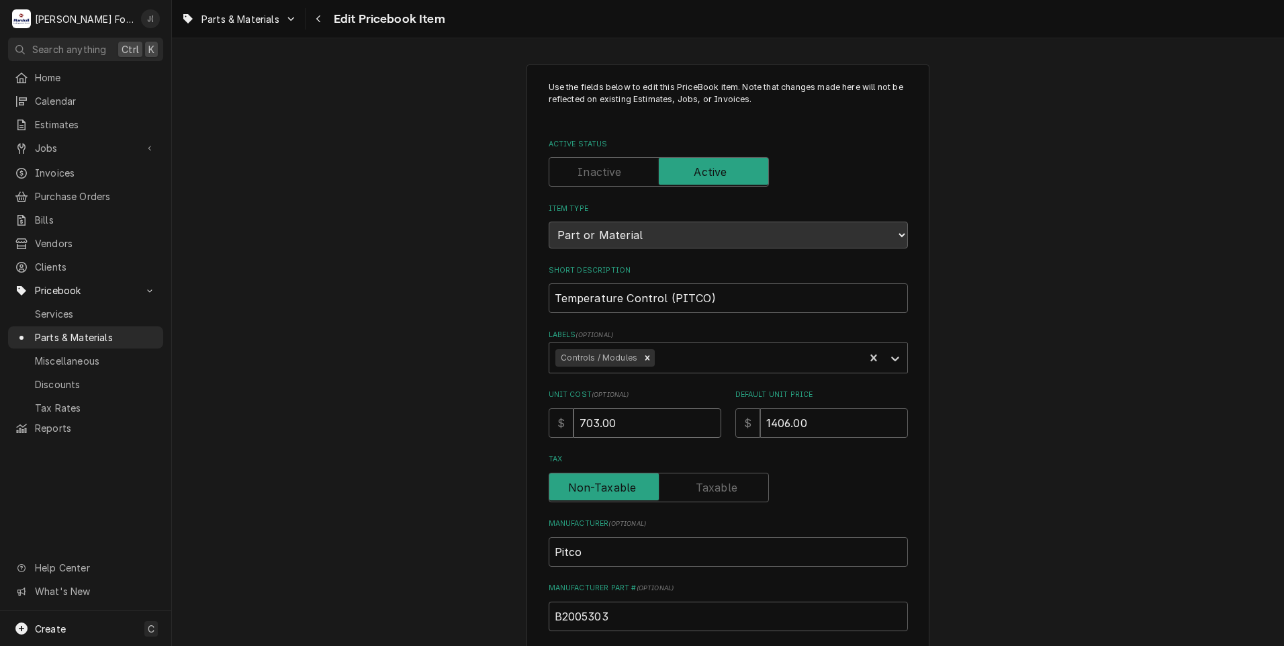
type input "703.00"
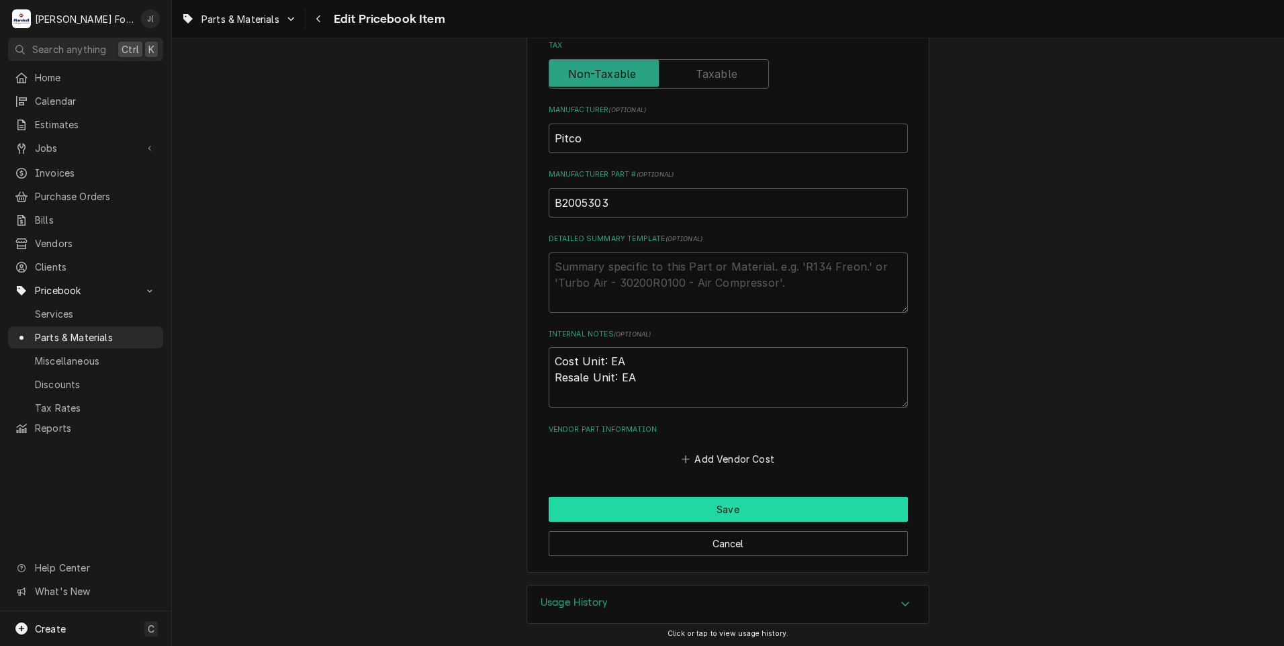
click at [582, 507] on button "Save" at bounding box center [728, 509] width 359 height 25
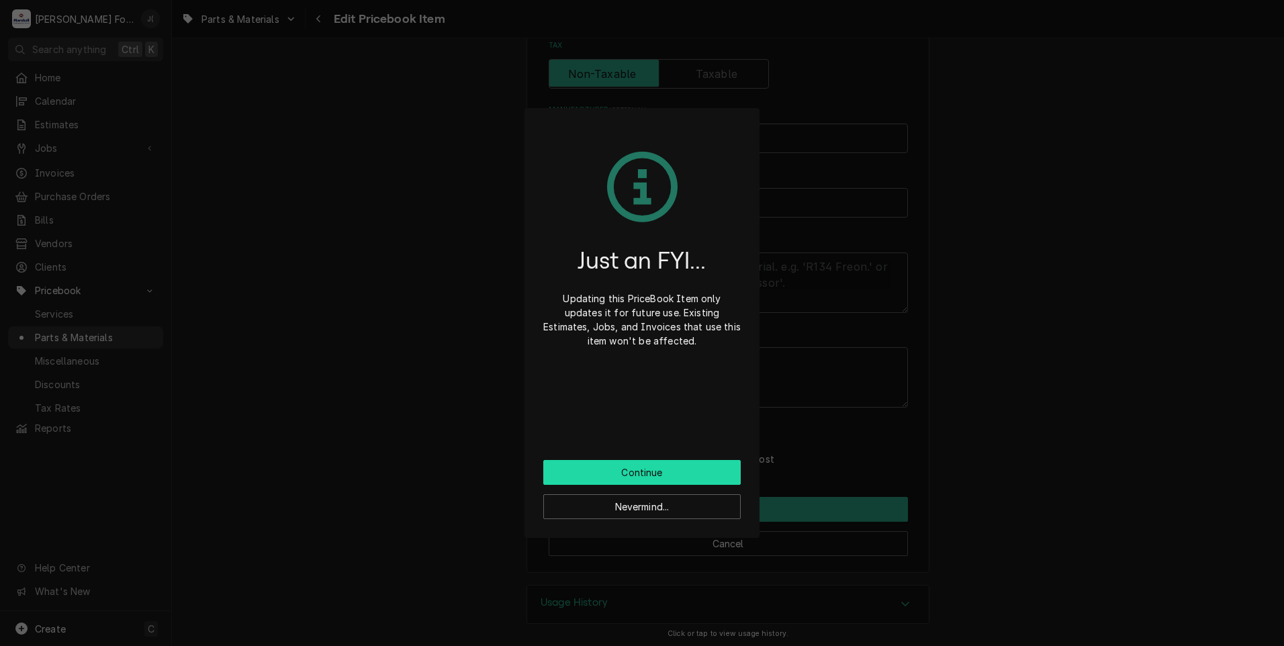
click at [582, 476] on button "Continue" at bounding box center [642, 472] width 198 height 25
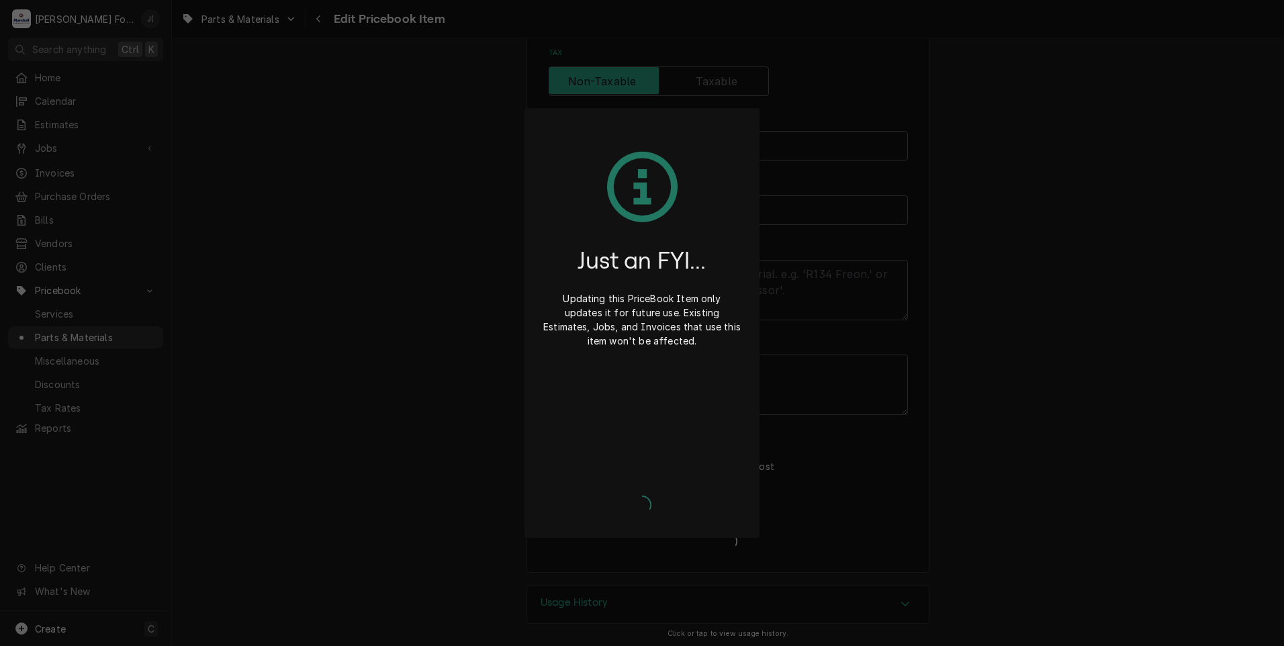
type textarea "x"
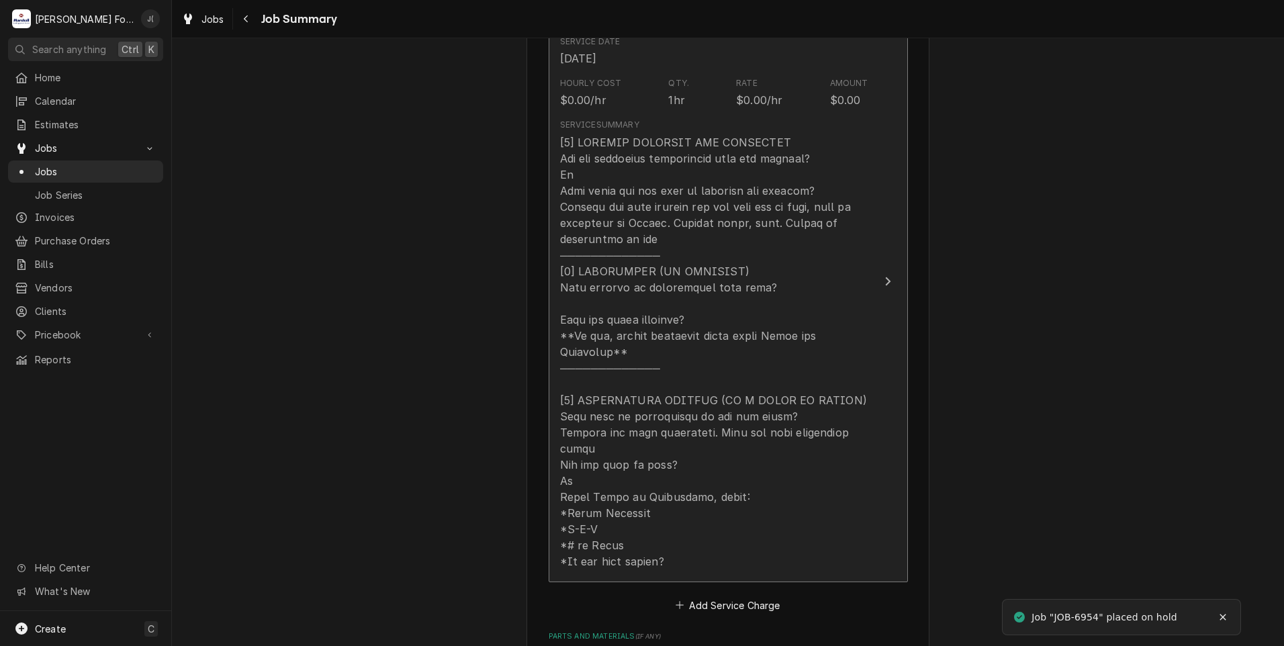
scroll to position [537, 0]
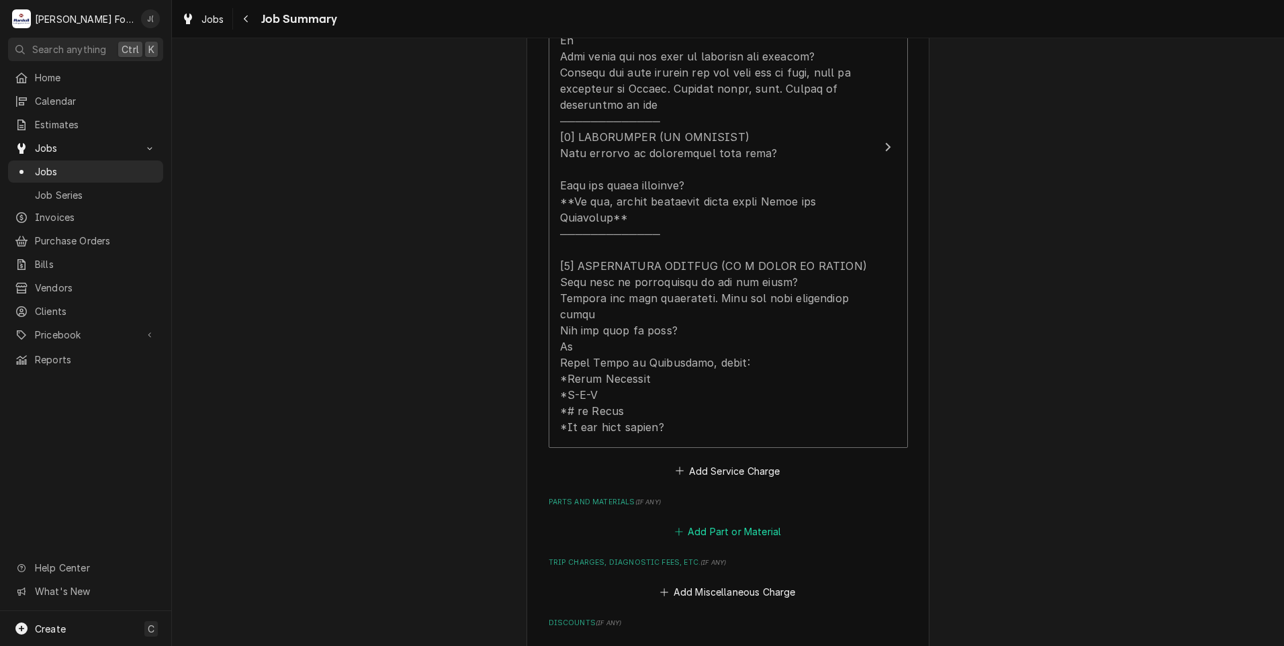
click at [691, 523] on button "Add Part or Material" at bounding box center [727, 532] width 111 height 19
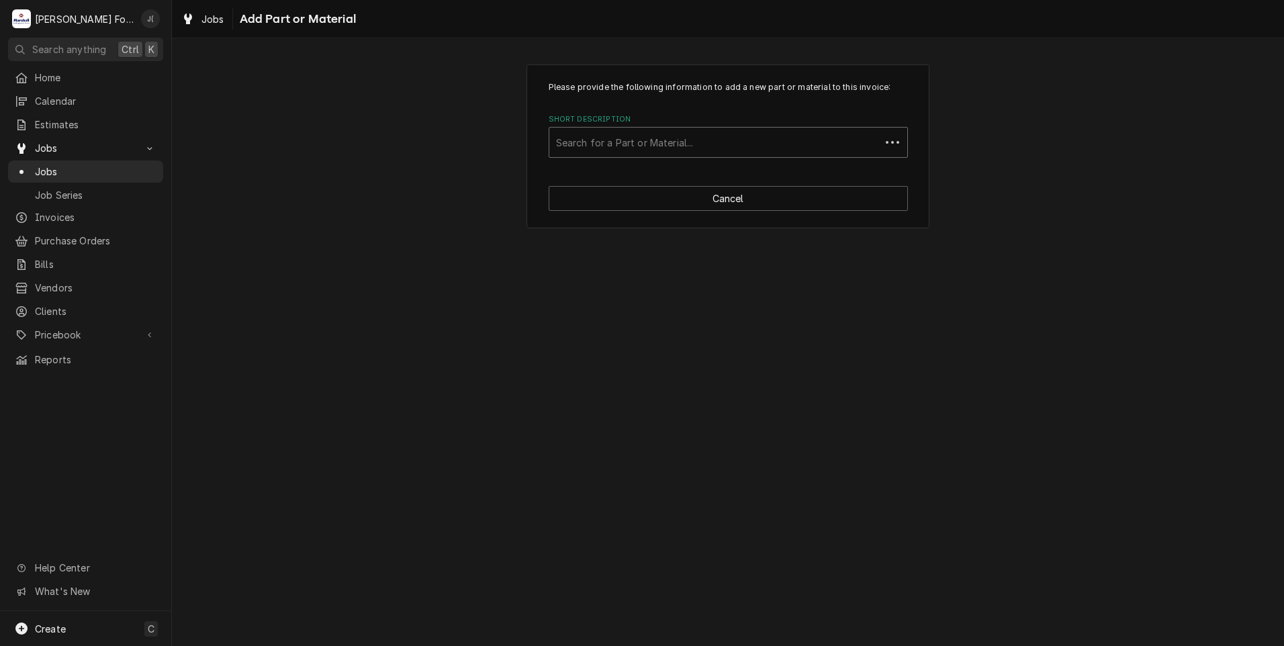
click at [620, 152] on div "Short Description" at bounding box center [715, 142] width 318 height 24
type input "b2005303"
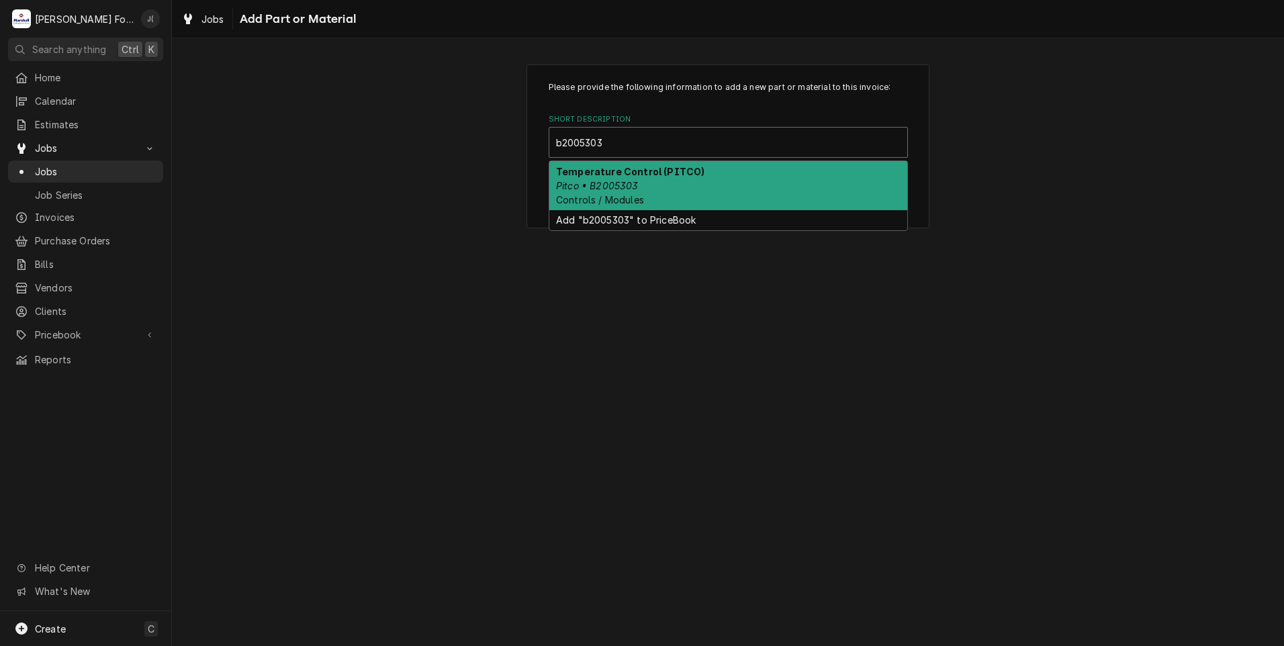
click at [629, 187] on em "Pitco • B2005303" at bounding box center [597, 185] width 83 height 11
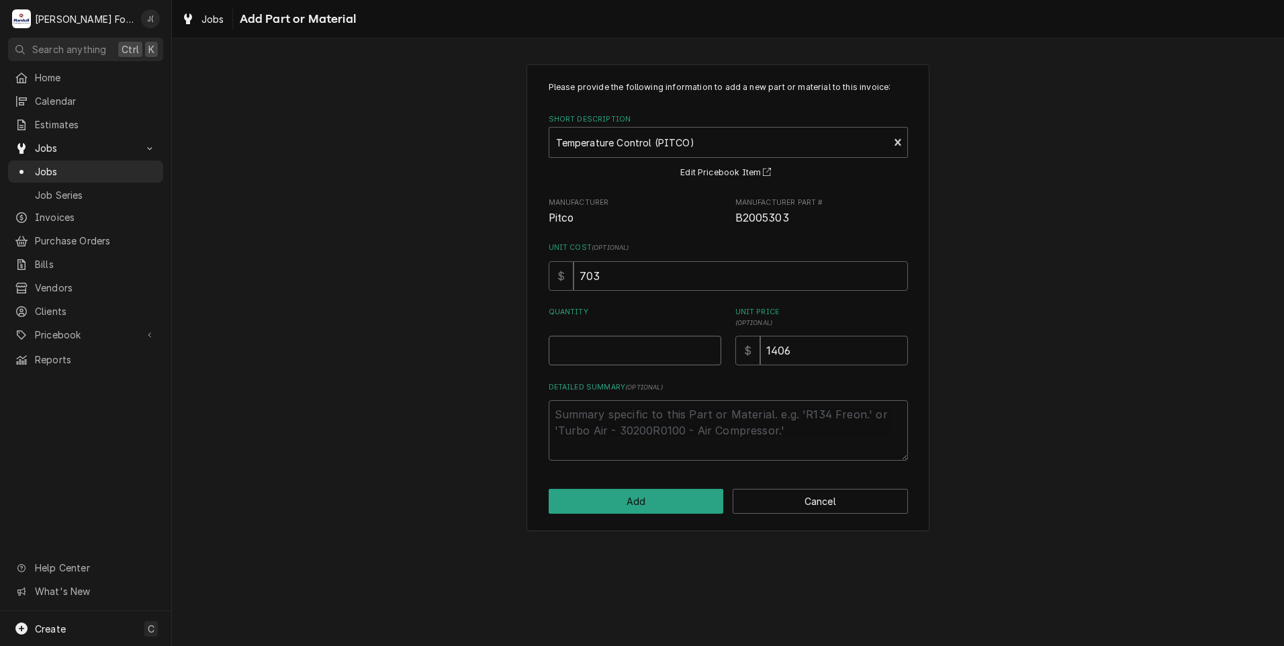
click at [641, 347] on input "Quantity" at bounding box center [635, 351] width 173 height 30
type textarea "x"
type input "1"
click at [616, 498] on button "Add" at bounding box center [636, 501] width 175 height 25
type textarea "x"
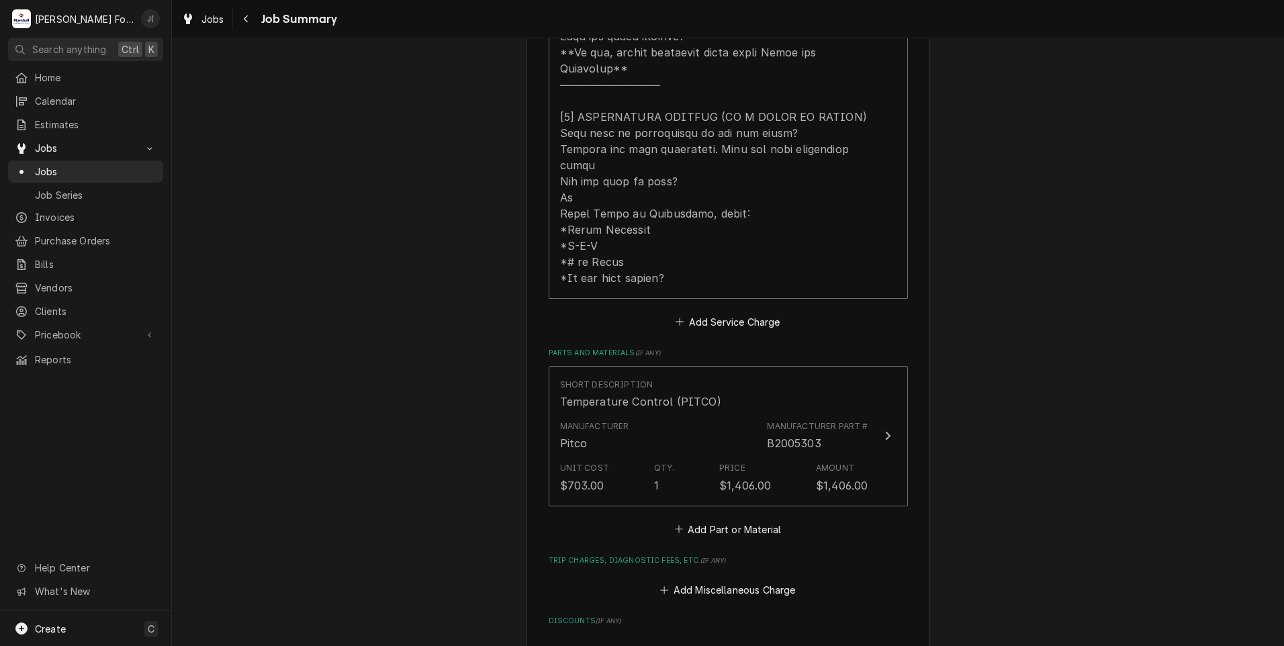
scroll to position [940, 0]
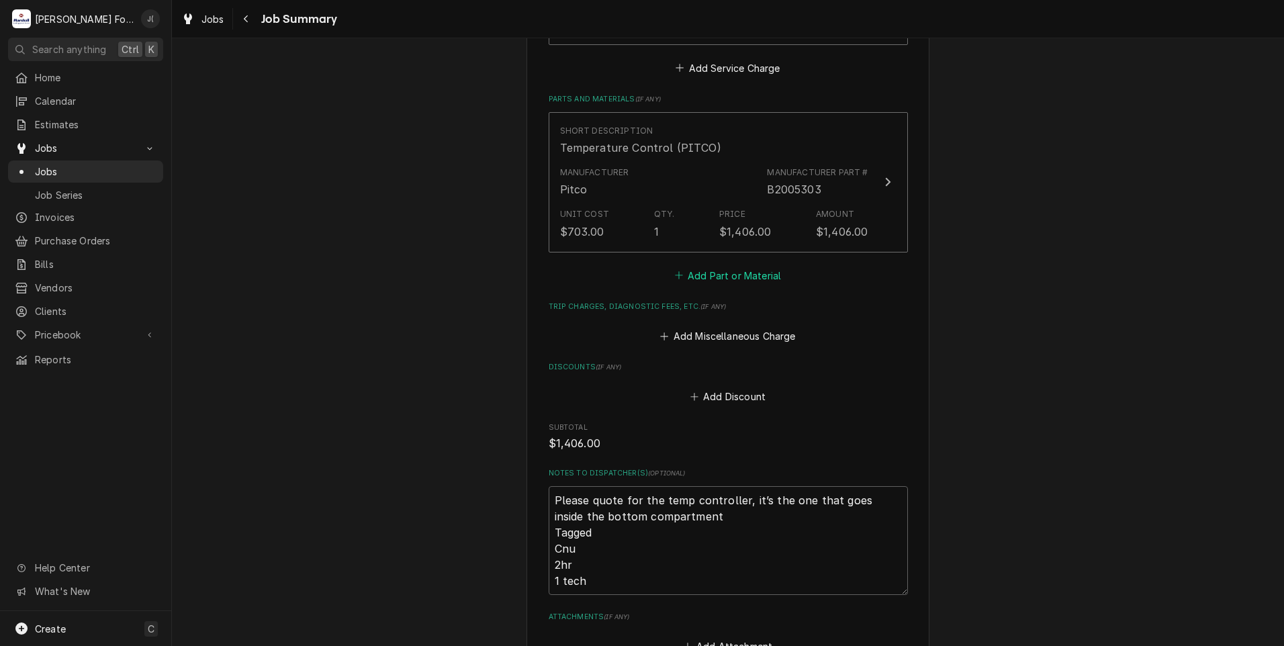
click at [738, 266] on button "Add Part or Material" at bounding box center [727, 275] width 111 height 19
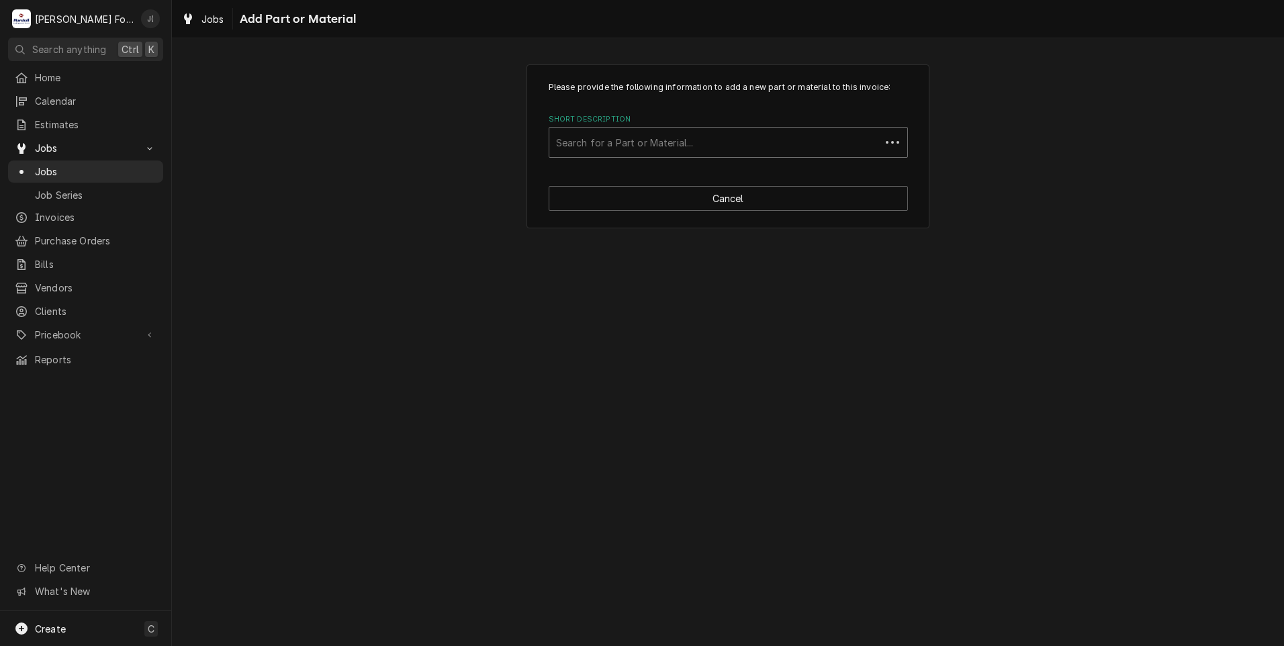
click at [656, 147] on div "Short Description" at bounding box center [715, 142] width 318 height 24
type input "ssdt"
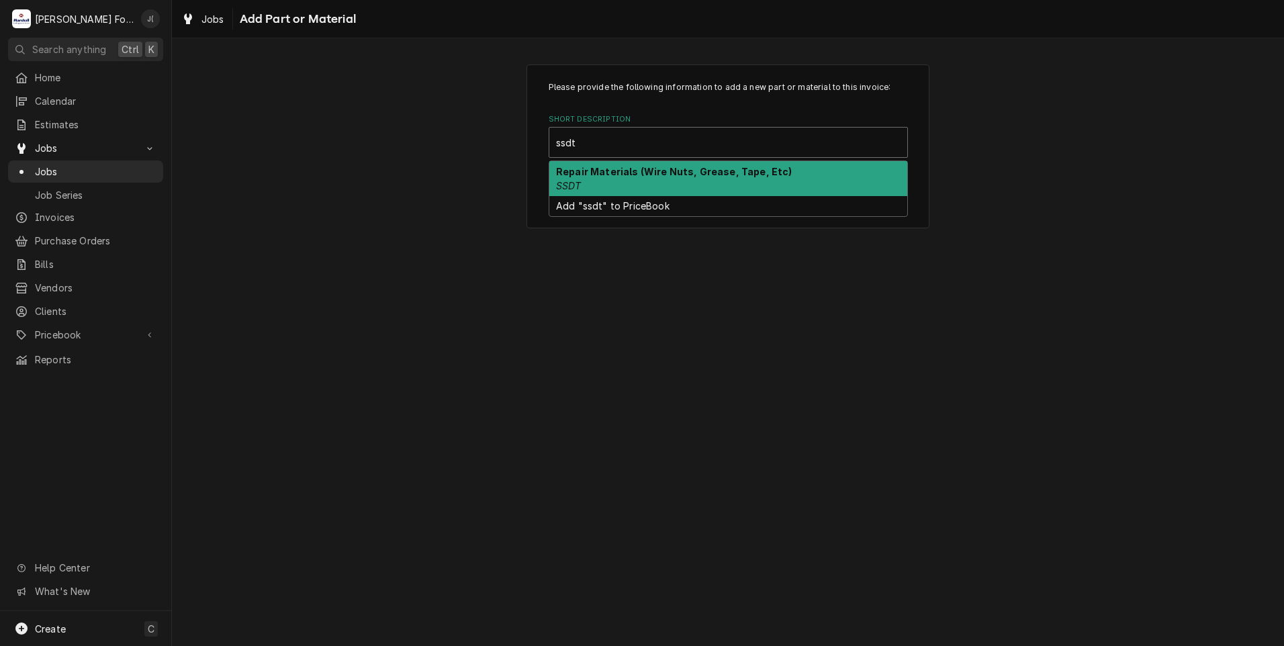
click at [641, 181] on div "Repair Materials (Wire Nuts, Grease, Tape, Etc) SSDT" at bounding box center [729, 178] width 358 height 35
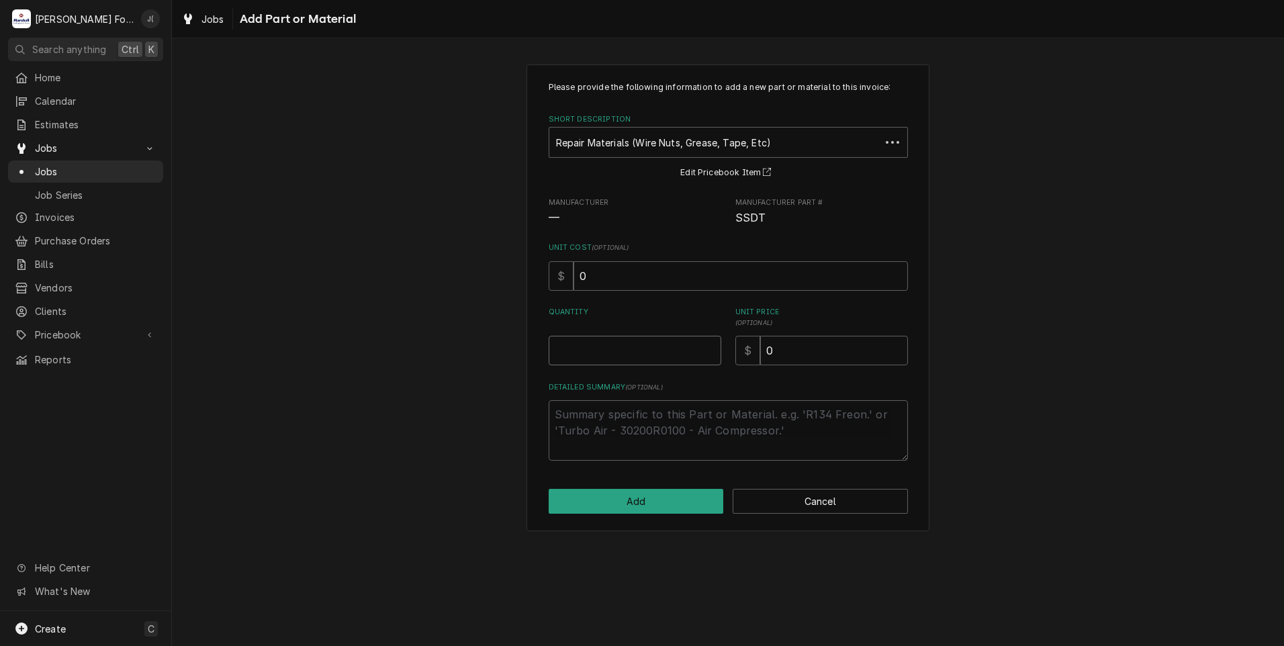
click at [643, 355] on input "Quantity" at bounding box center [635, 351] width 173 height 30
type textarea "x"
type input "1"
type textarea "x"
type input "2"
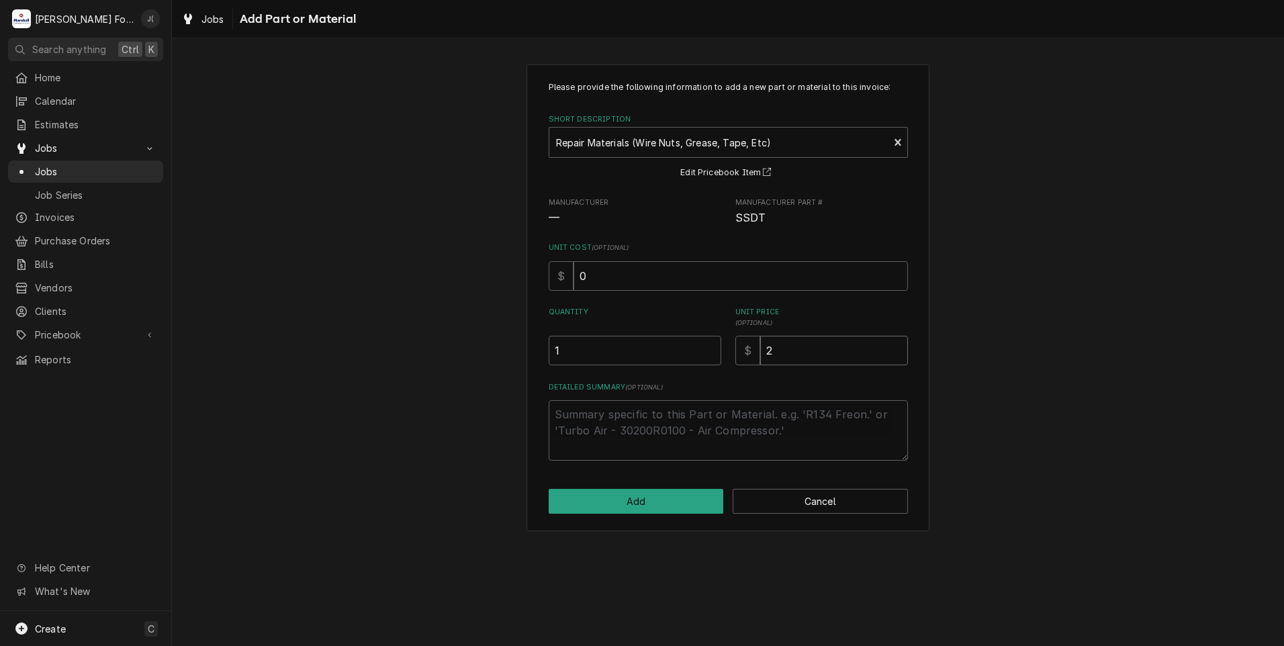
type textarea "x"
type input "20"
click at [656, 513] on button "Add" at bounding box center [636, 501] width 175 height 25
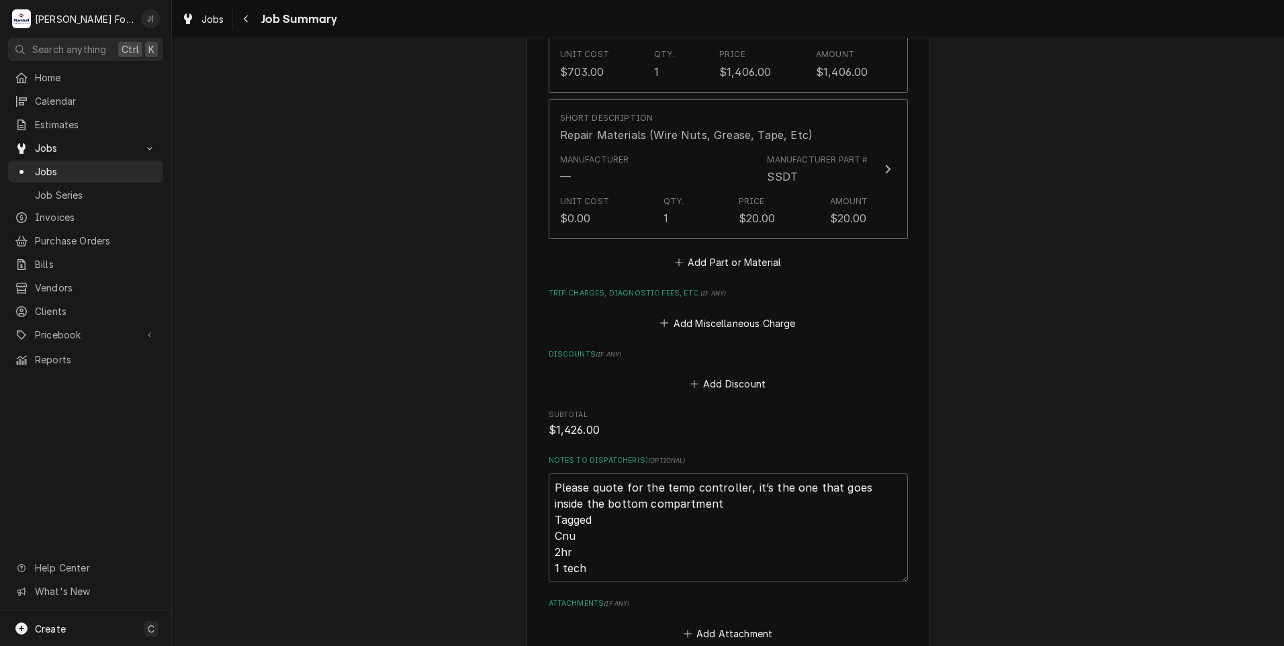
scroll to position [1274, 0]
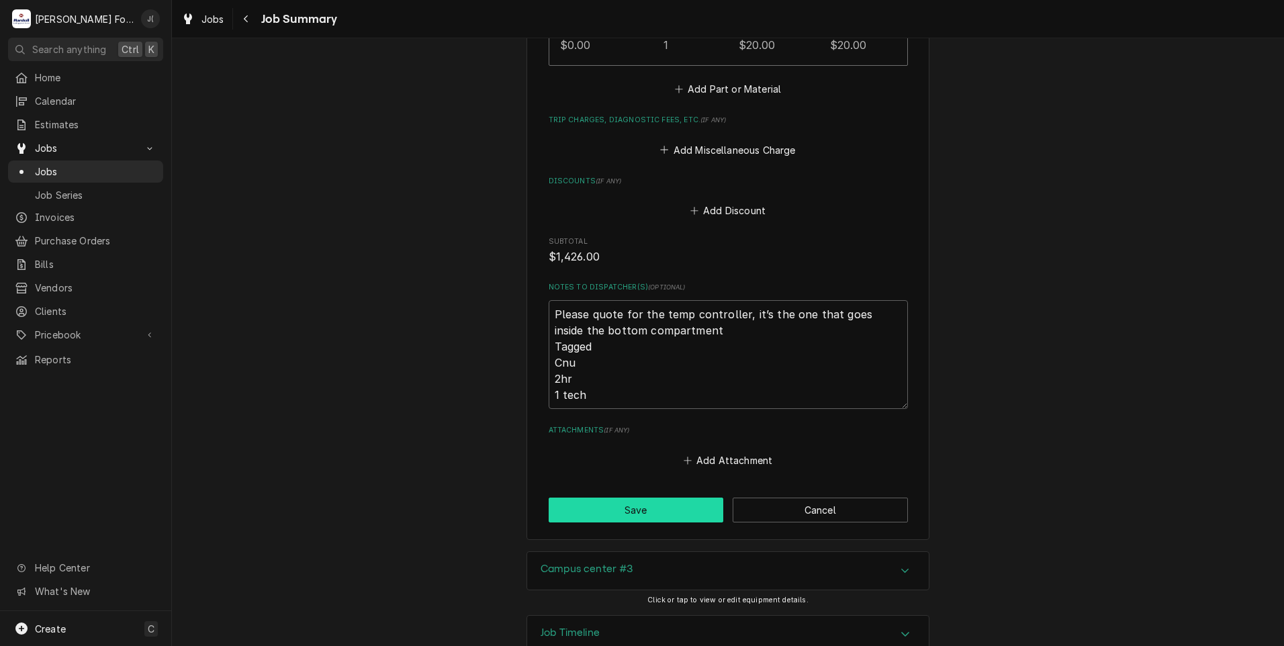
click at [674, 498] on button "Save" at bounding box center [636, 510] width 175 height 25
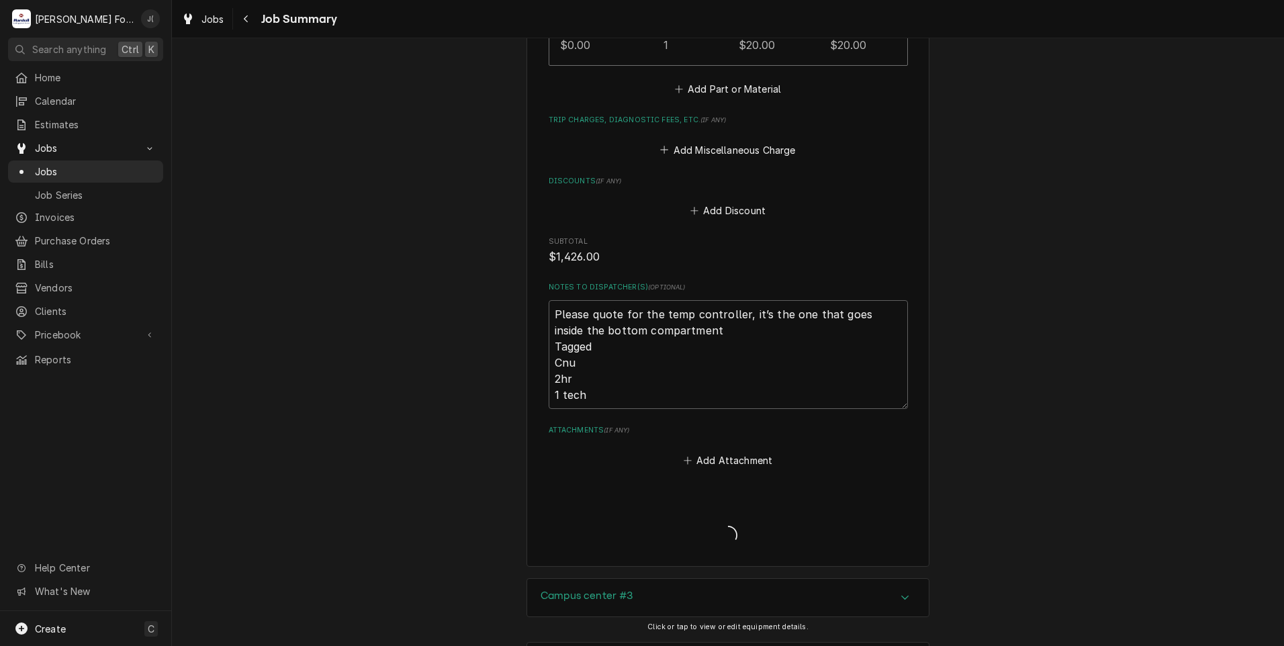
type textarea "x"
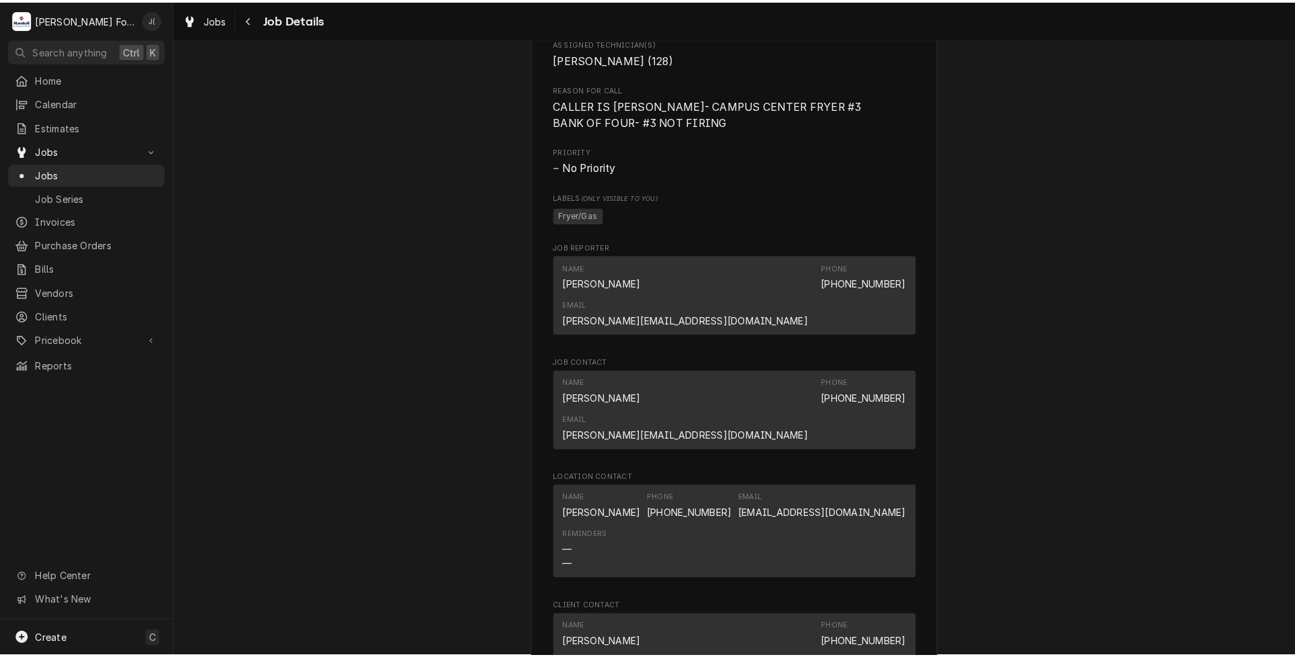
scroll to position [1276, 0]
